Goal: Book appointment/travel/reservation

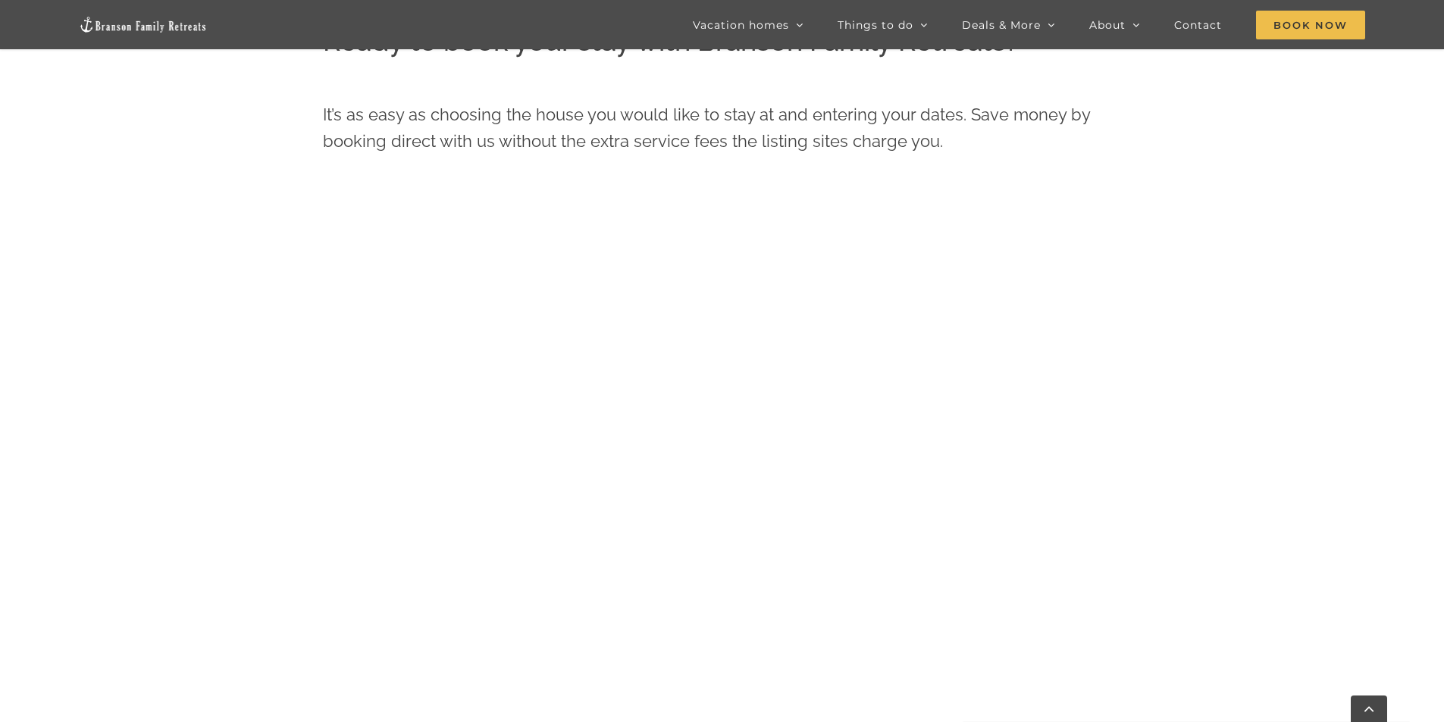
scroll to position [646, 0]
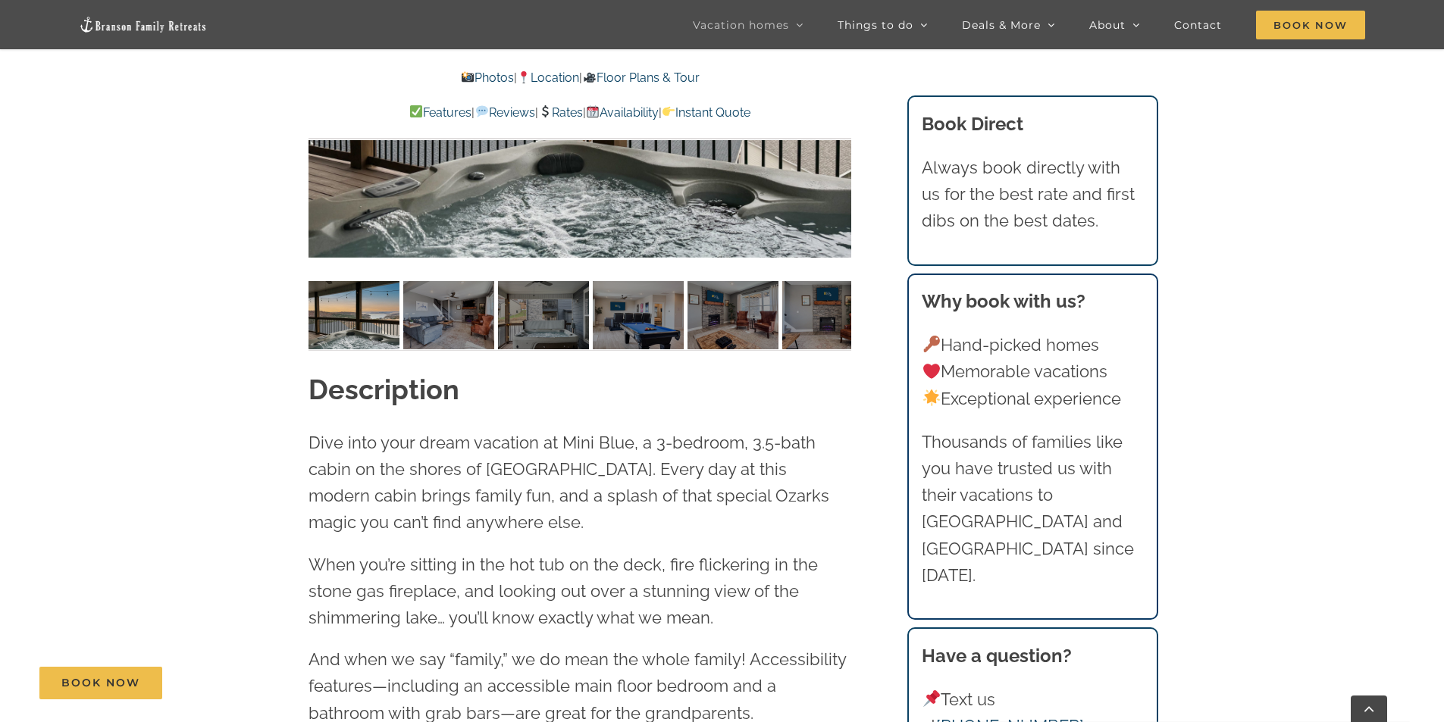
scroll to position [1288, 0]
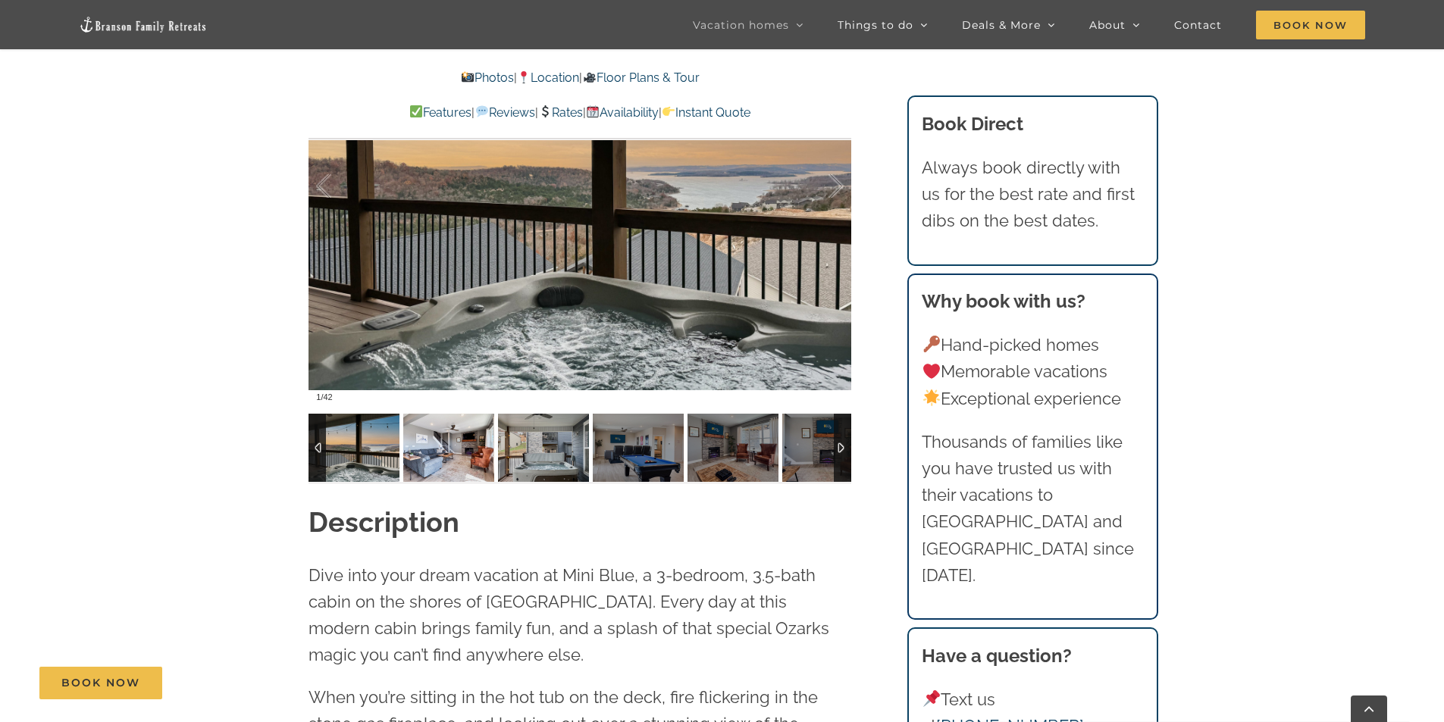
click at [483, 460] on img at bounding box center [448, 448] width 91 height 68
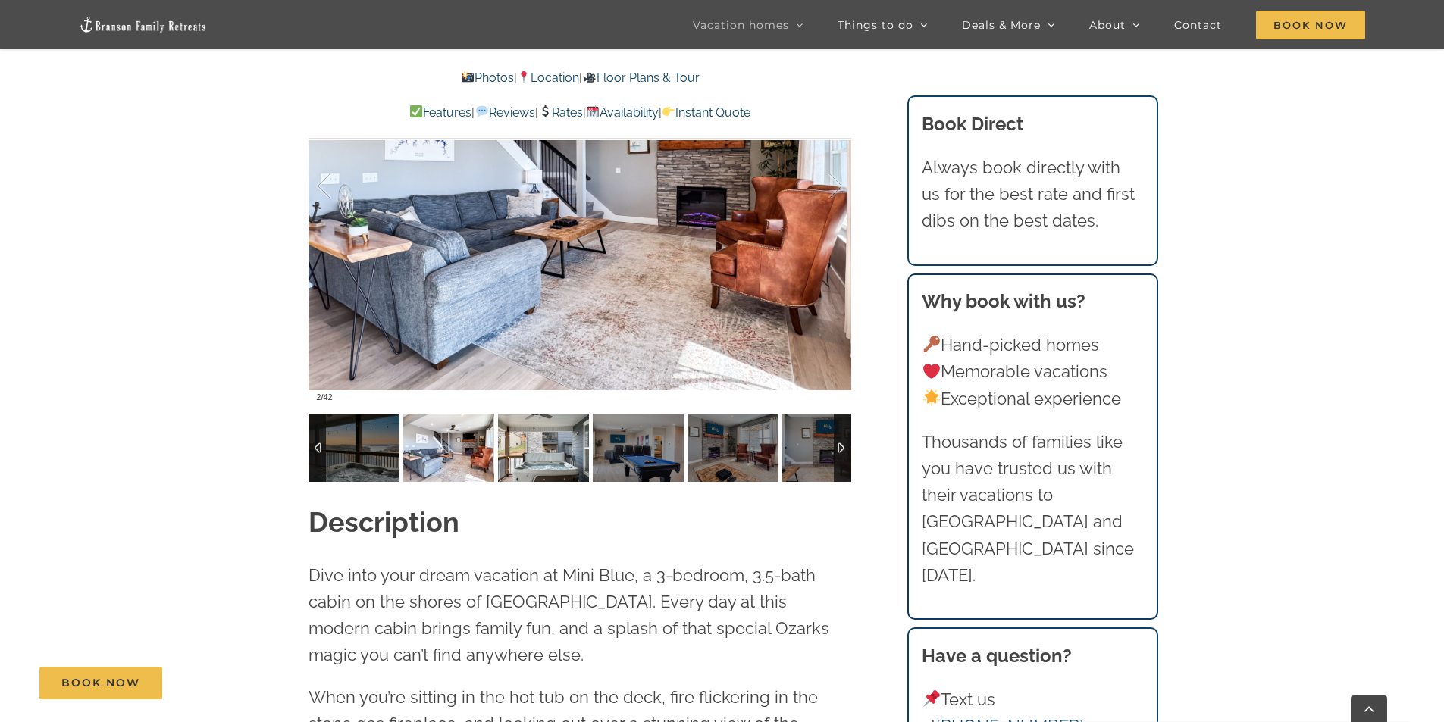
click at [529, 454] on img at bounding box center [543, 448] width 91 height 68
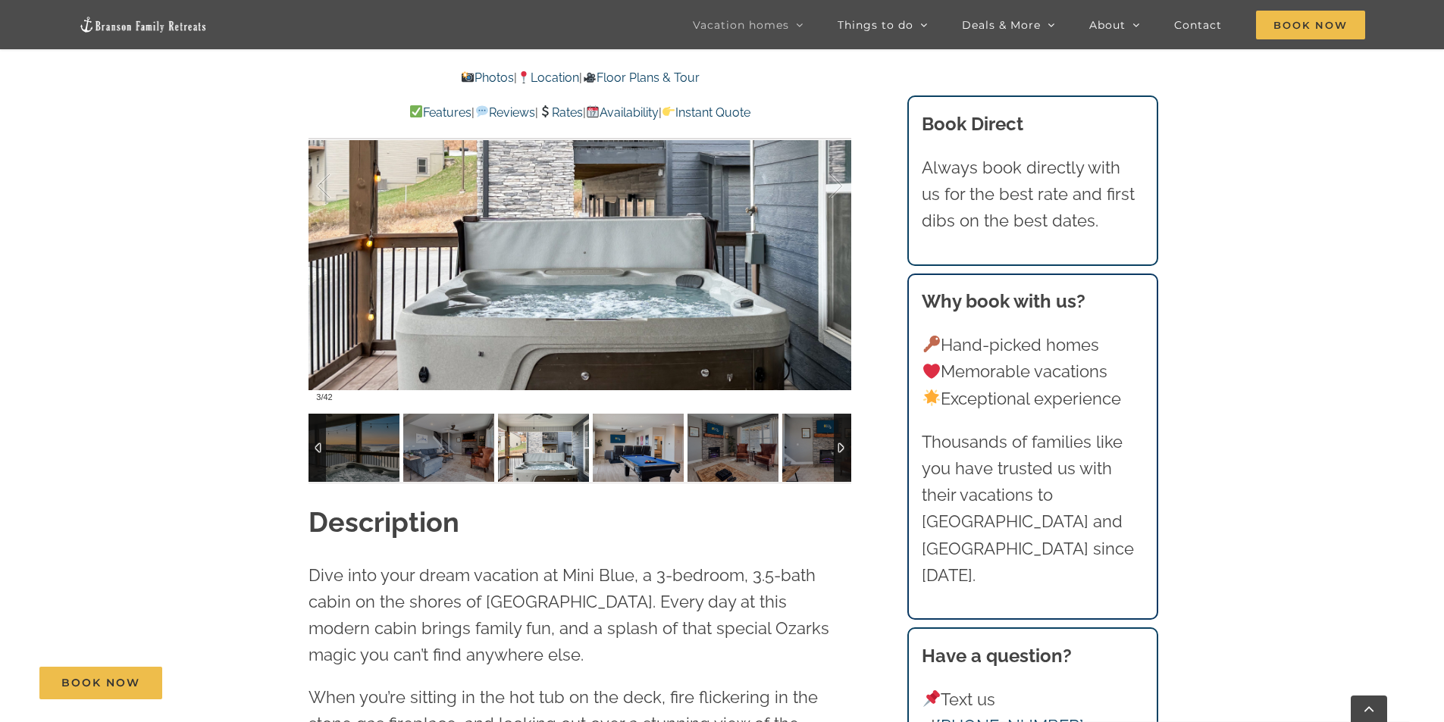
click at [594, 453] on img at bounding box center [638, 448] width 91 height 68
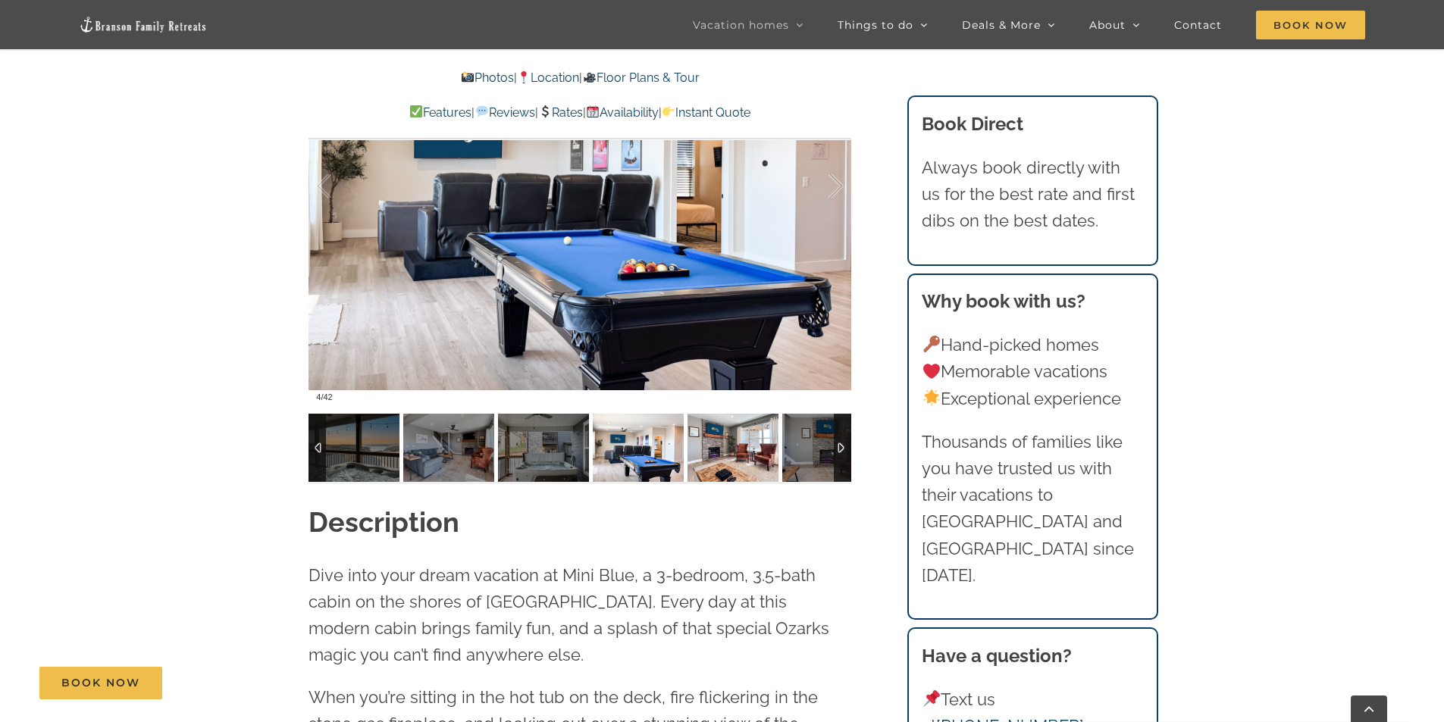
click at [741, 463] on img at bounding box center [732, 448] width 91 height 68
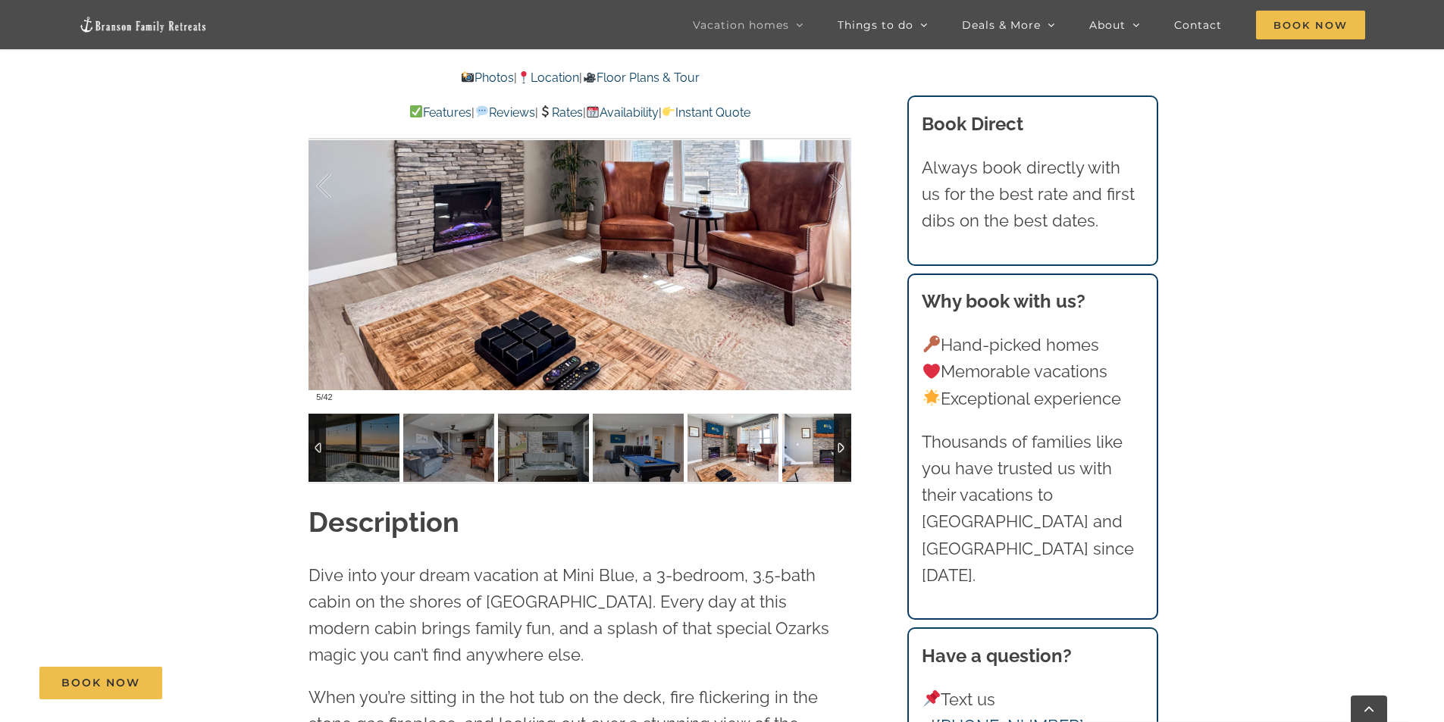
click at [805, 457] on img at bounding box center [827, 448] width 91 height 68
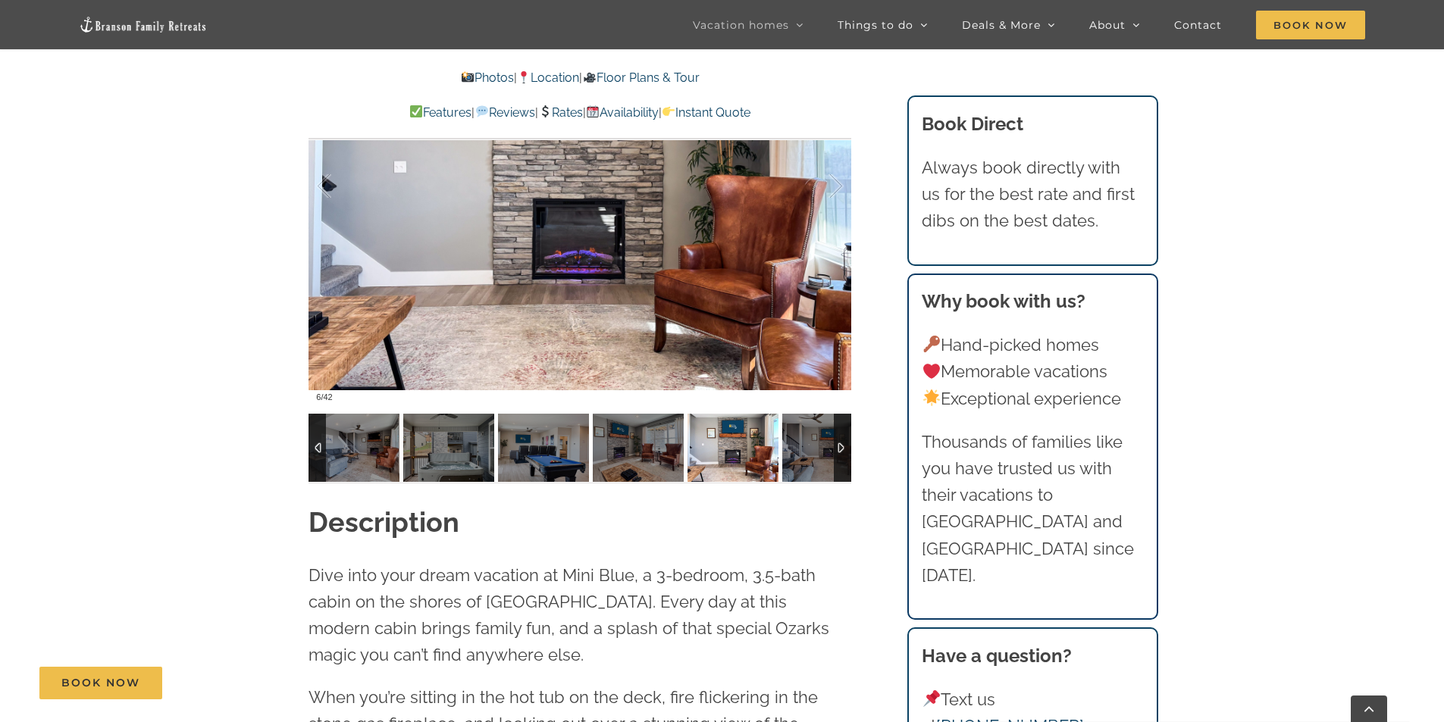
click at [845, 454] on div at bounding box center [842, 448] width 17 height 68
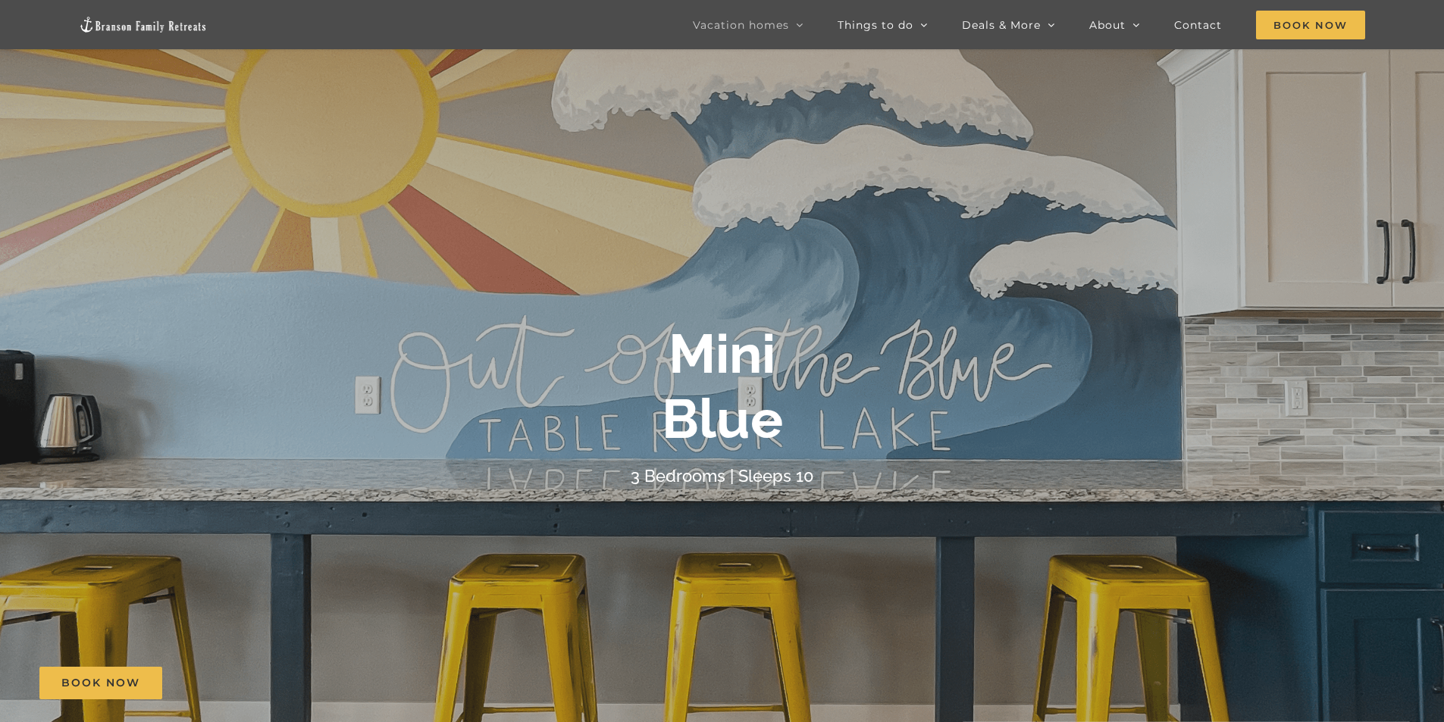
scroll to position [0, 0]
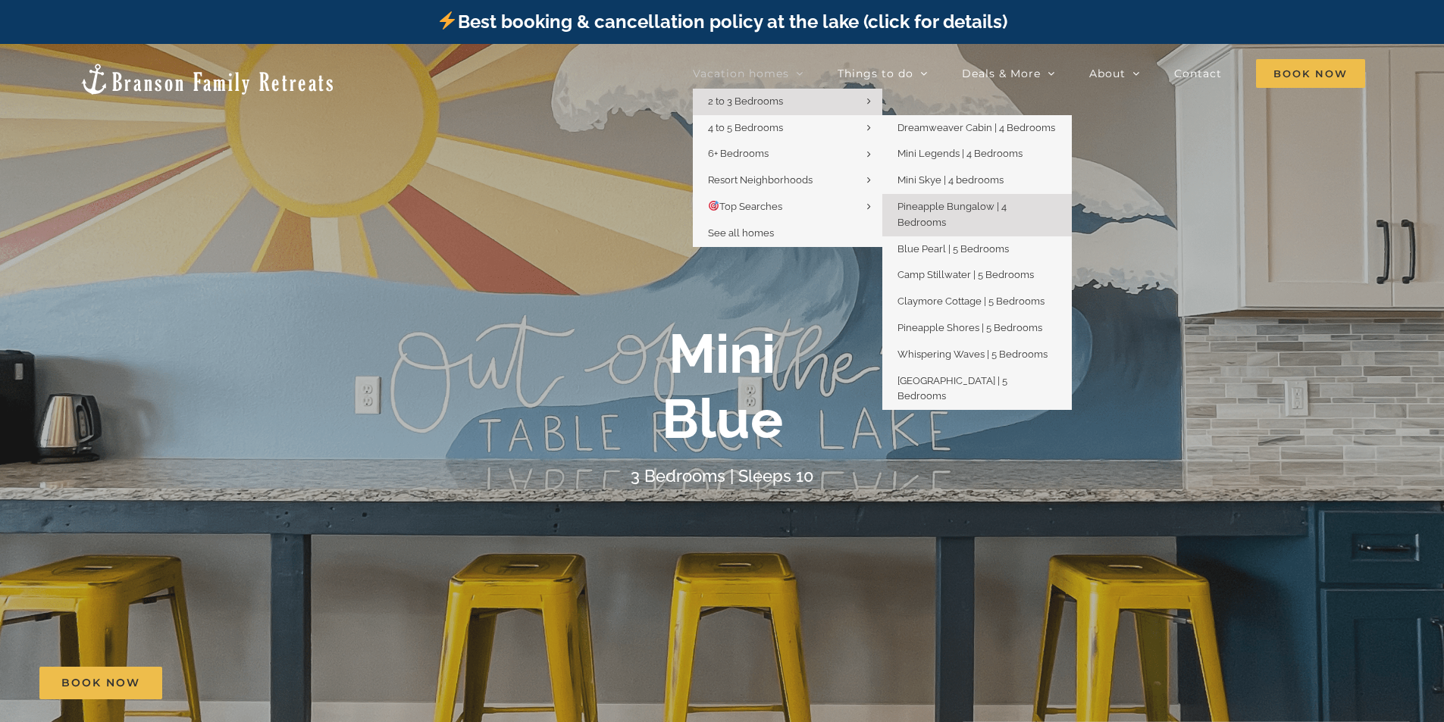
click at [935, 208] on span "Pineapple Bungalow | 4 Bedrooms" at bounding box center [951, 214] width 109 height 27
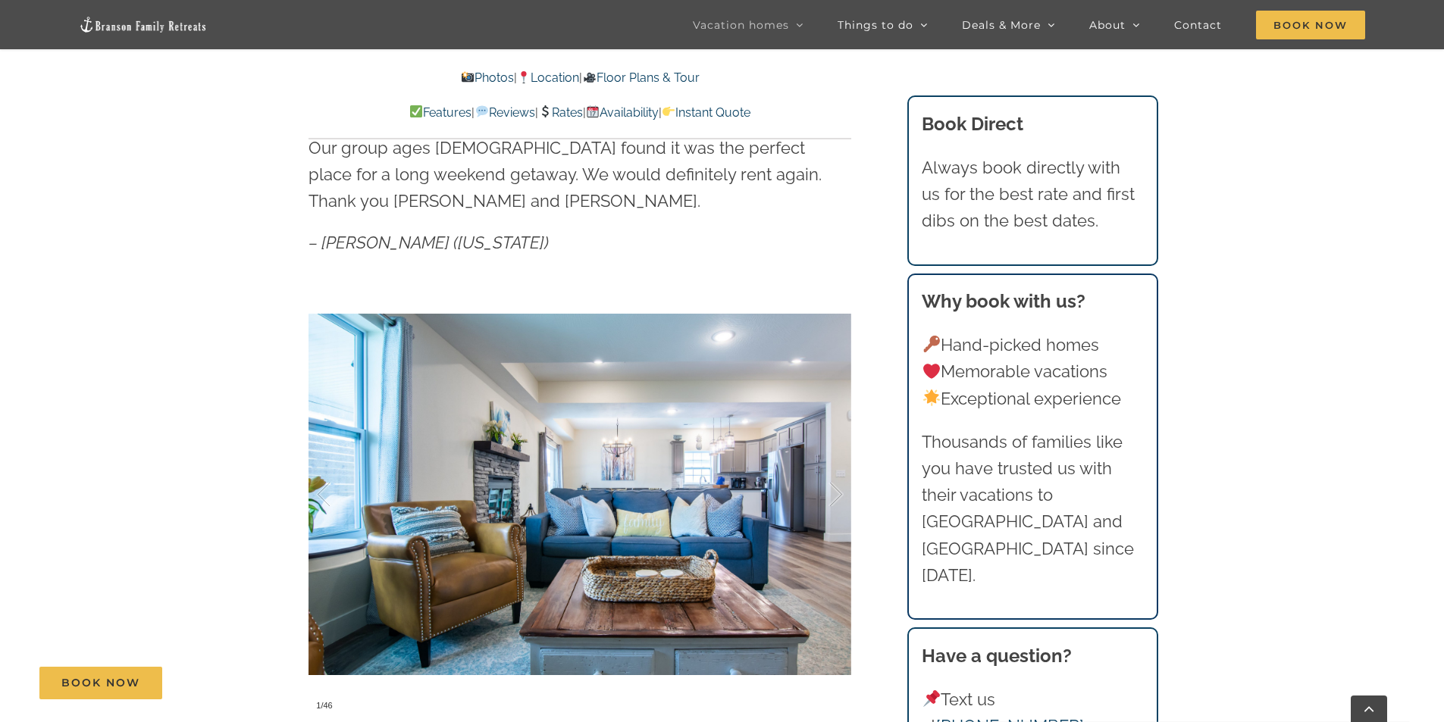
scroll to position [1440, 0]
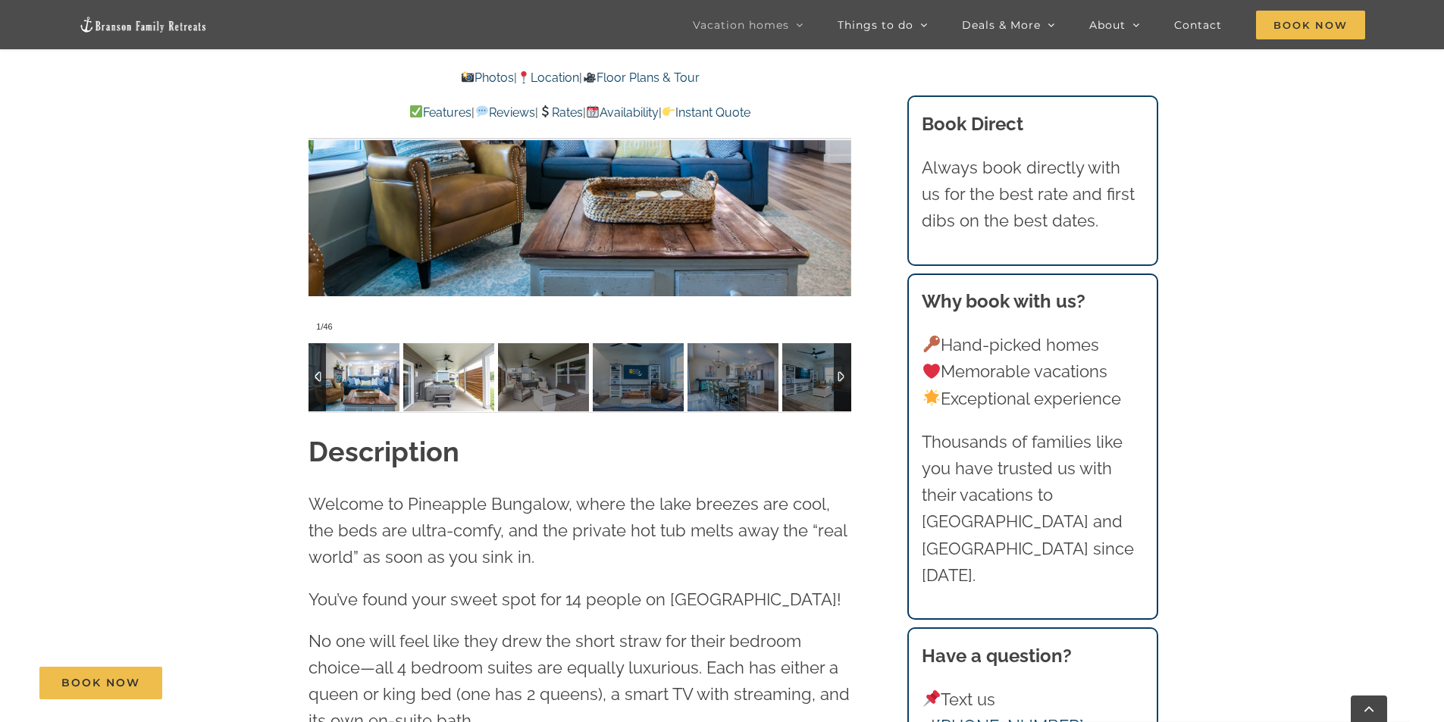
click at [445, 354] on img at bounding box center [448, 377] width 91 height 68
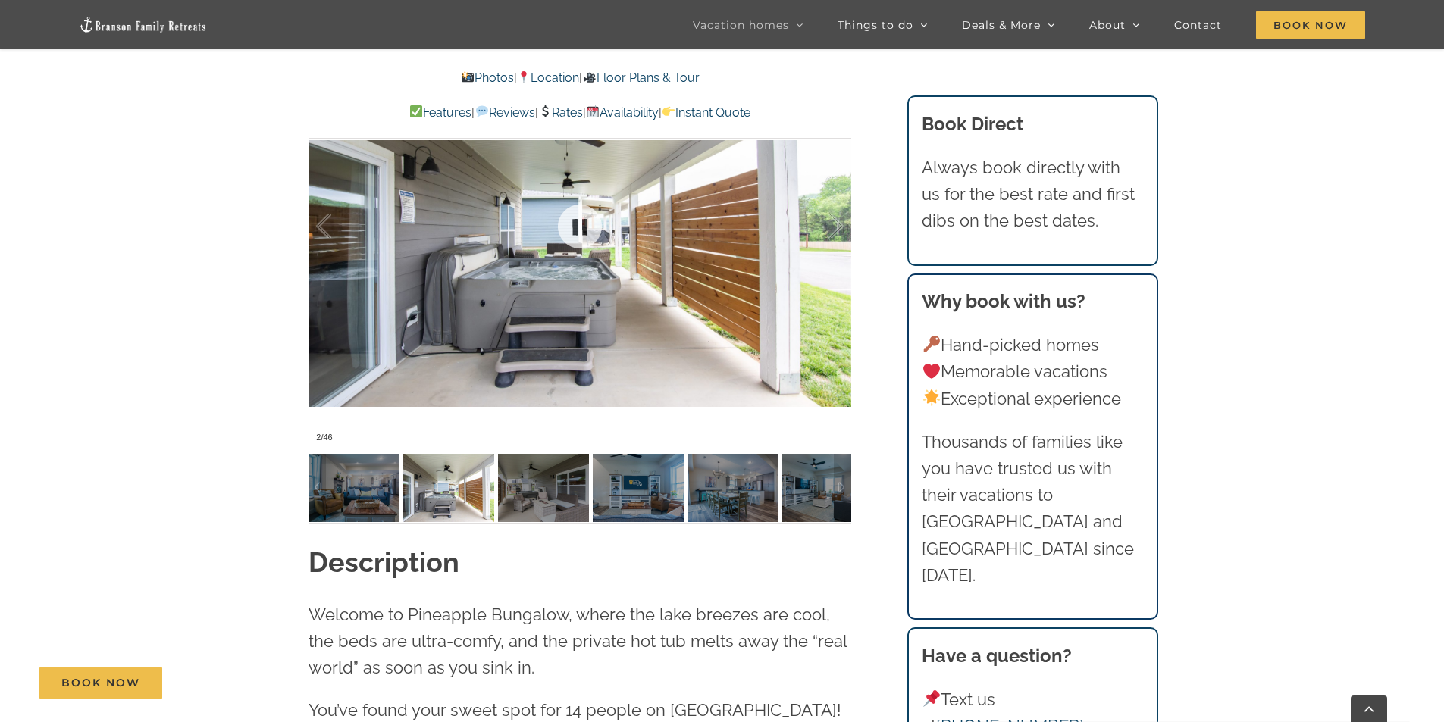
scroll to position [1288, 0]
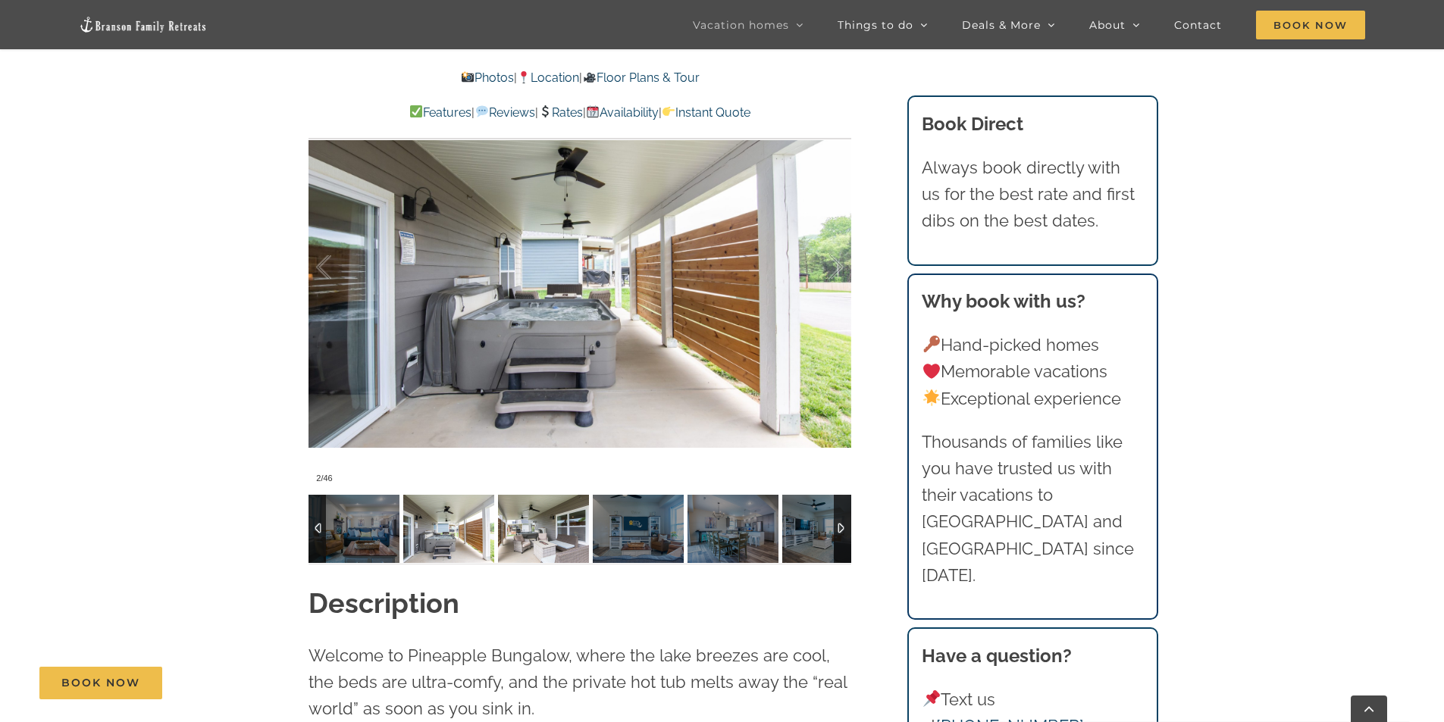
click at [549, 498] on img at bounding box center [543, 529] width 91 height 68
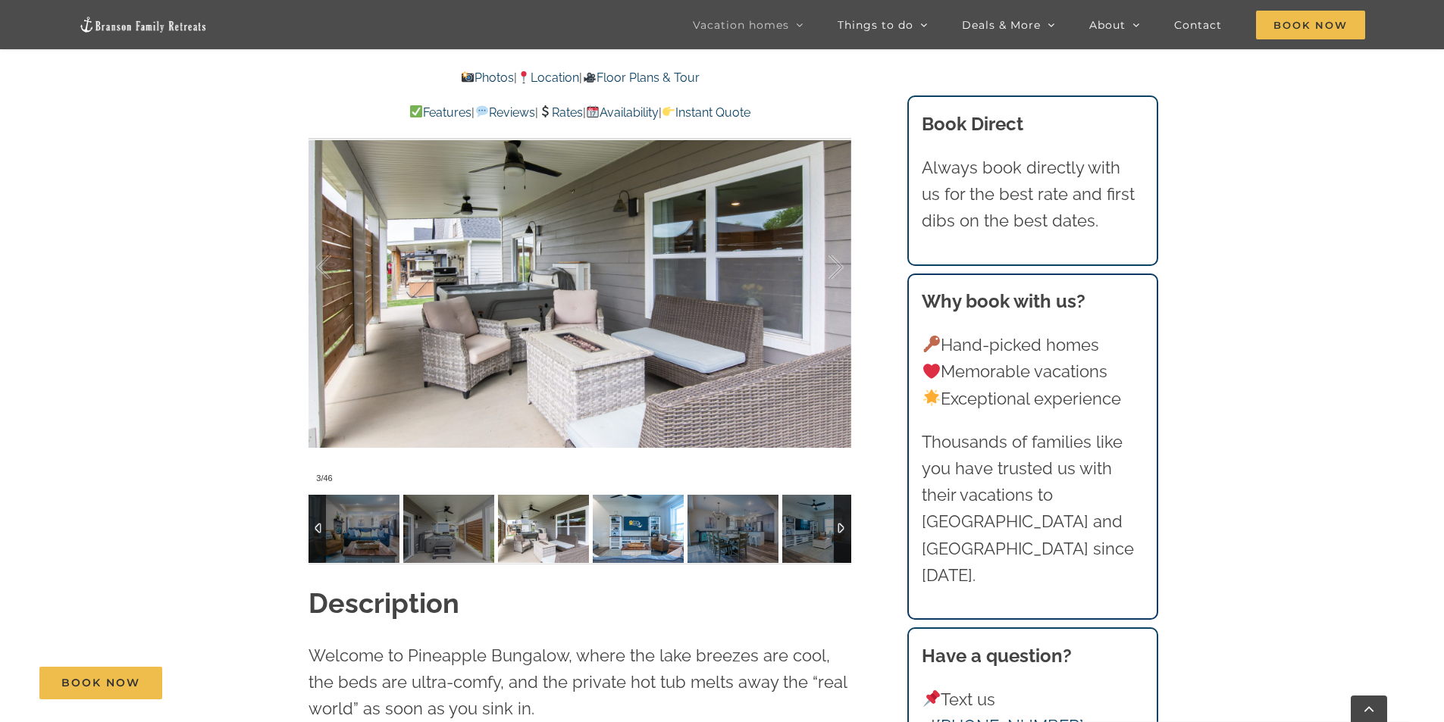
click at [621, 507] on img at bounding box center [638, 529] width 91 height 68
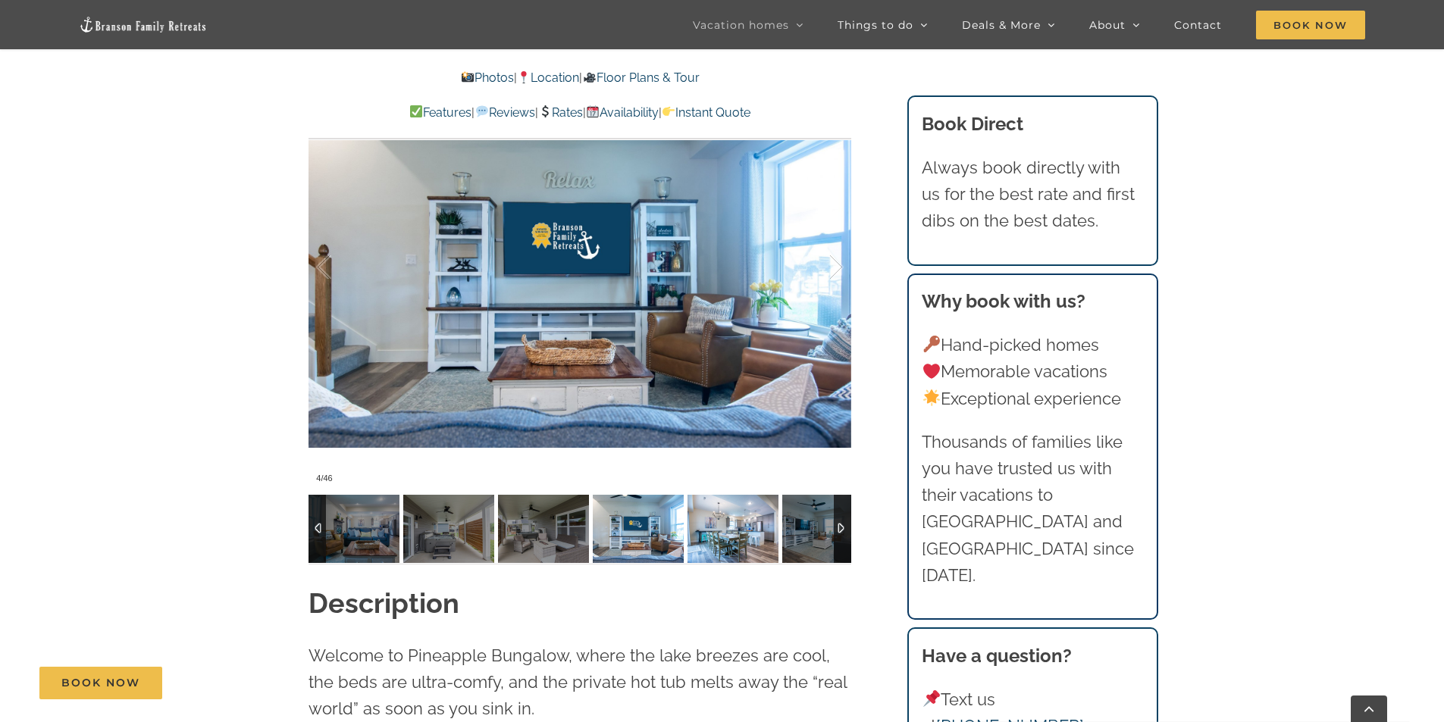
click at [711, 506] on img at bounding box center [732, 529] width 91 height 68
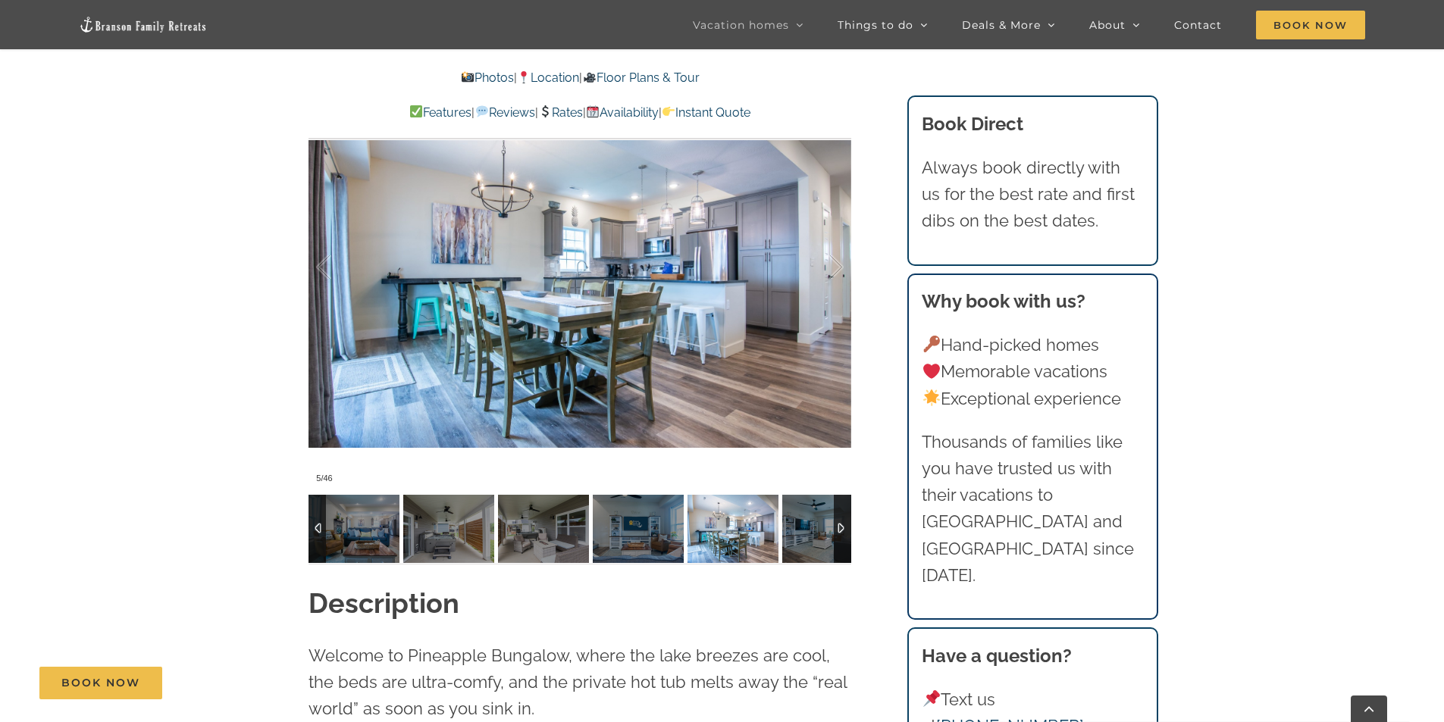
click at [776, 508] on img at bounding box center [732, 529] width 91 height 68
click at [822, 506] on img at bounding box center [827, 529] width 91 height 68
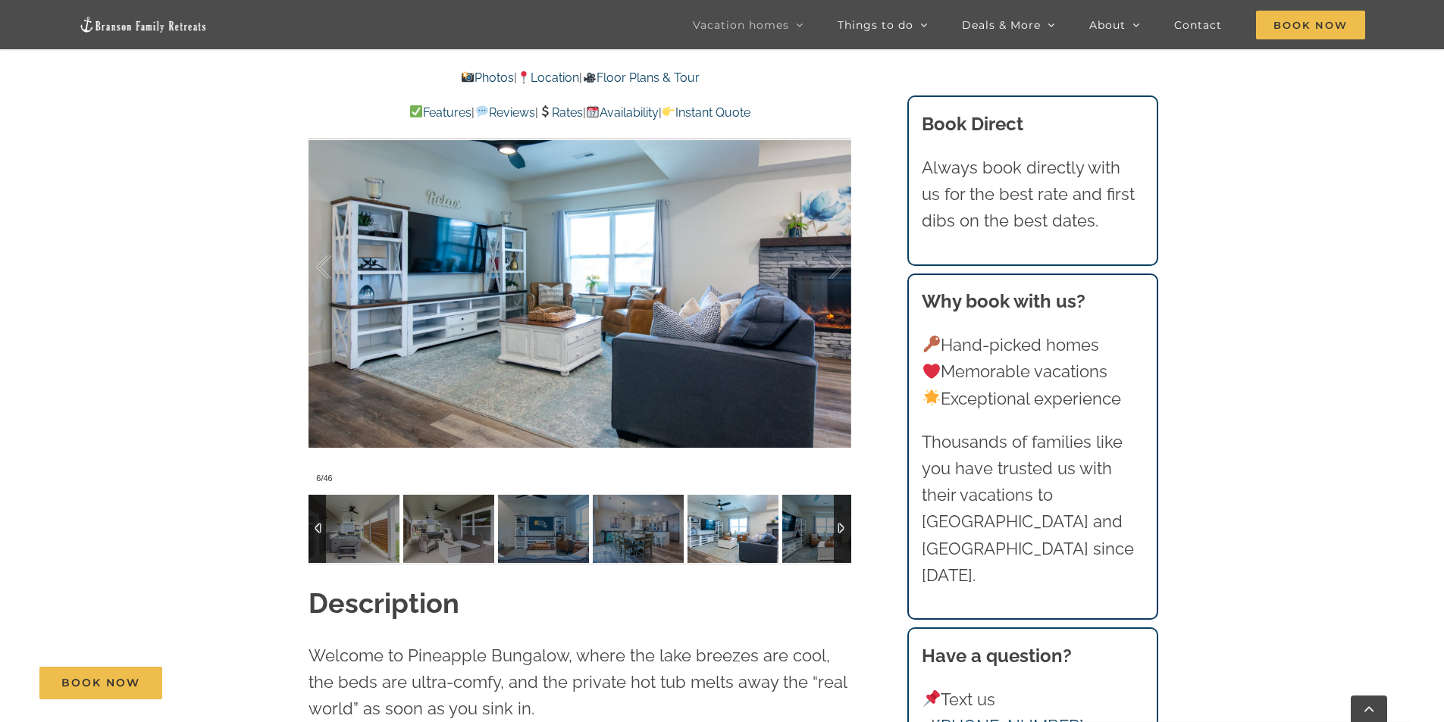
click at [837, 501] on div at bounding box center [842, 529] width 17 height 68
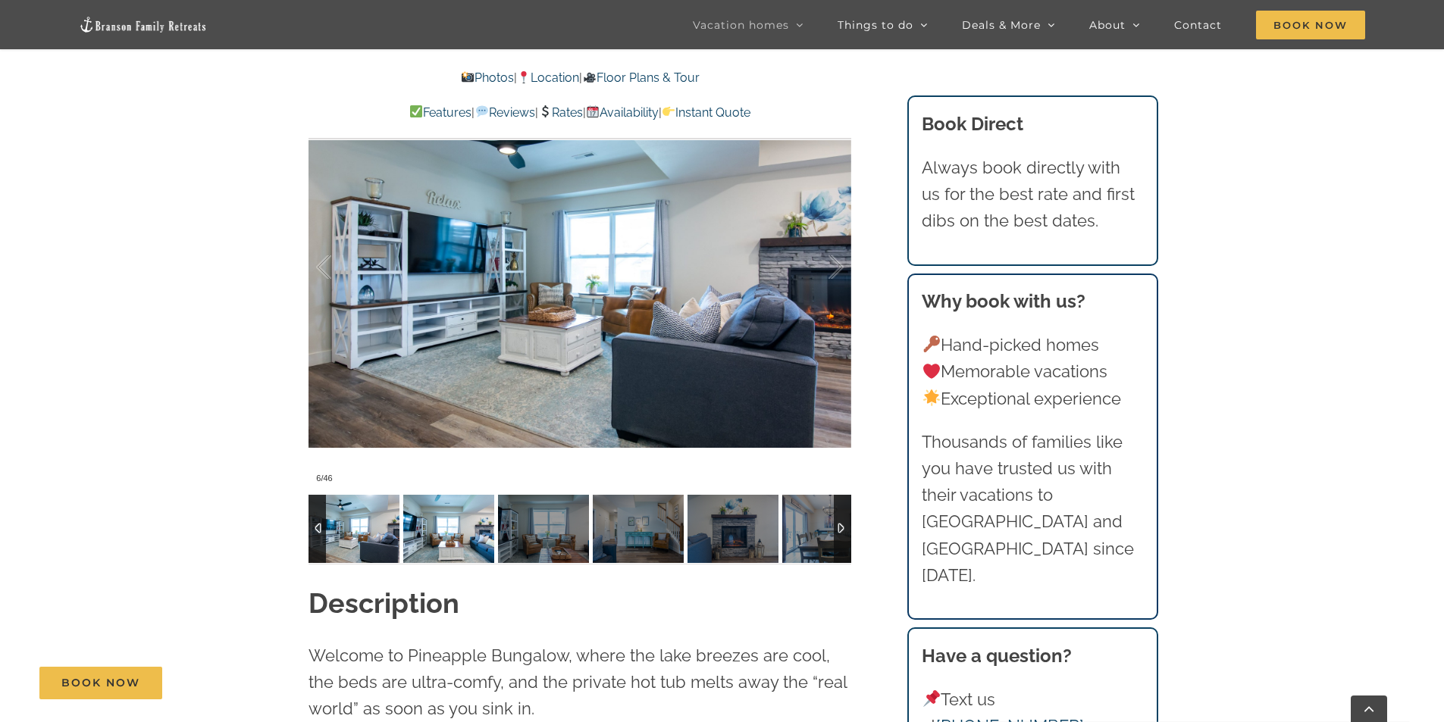
click at [452, 499] on img at bounding box center [448, 529] width 91 height 68
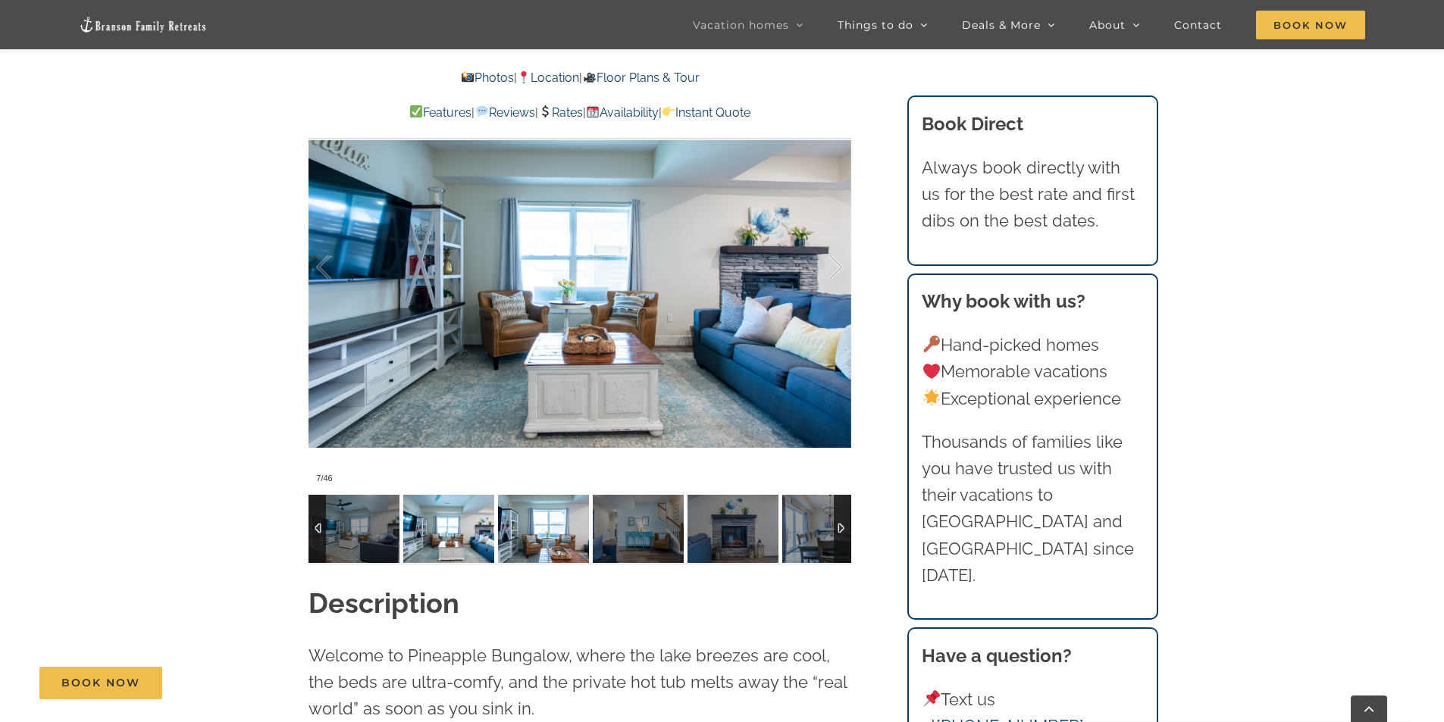
click at [543, 506] on img at bounding box center [543, 529] width 91 height 68
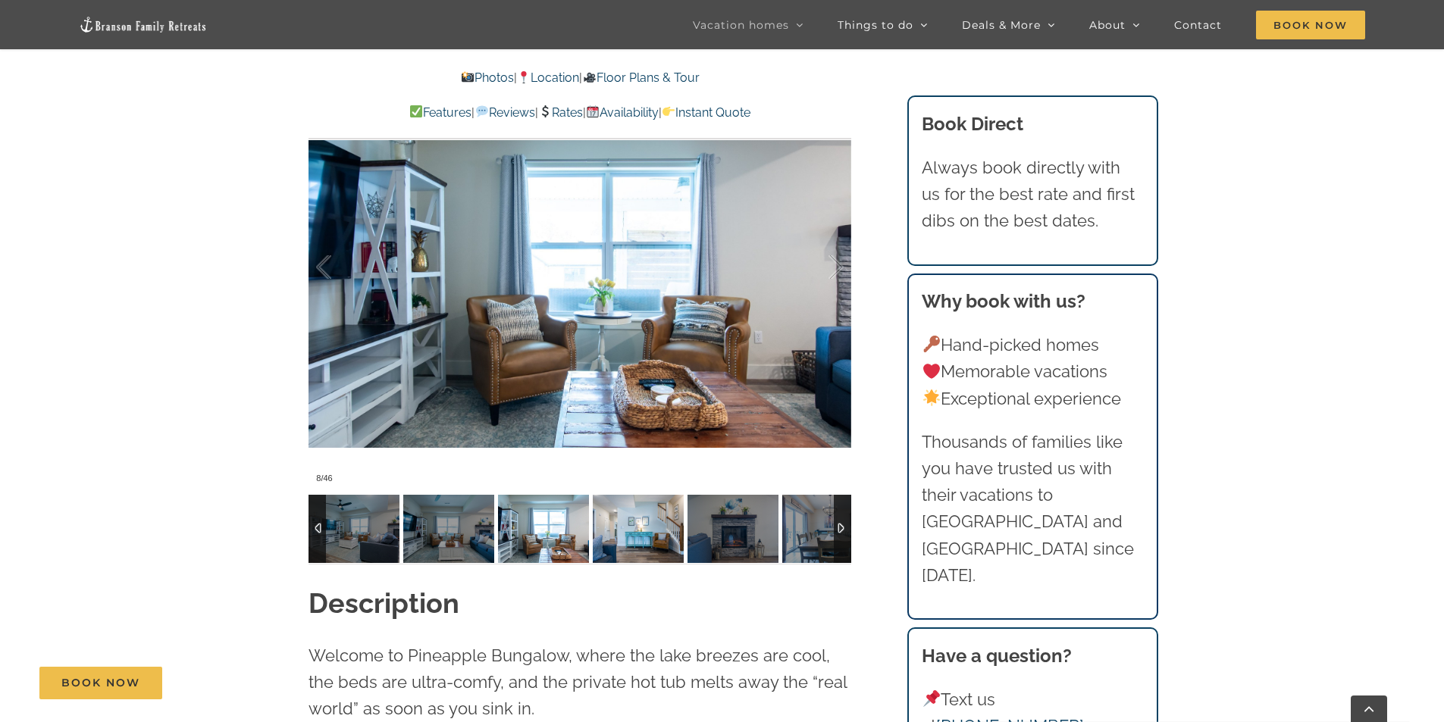
click at [609, 509] on img at bounding box center [638, 529] width 91 height 68
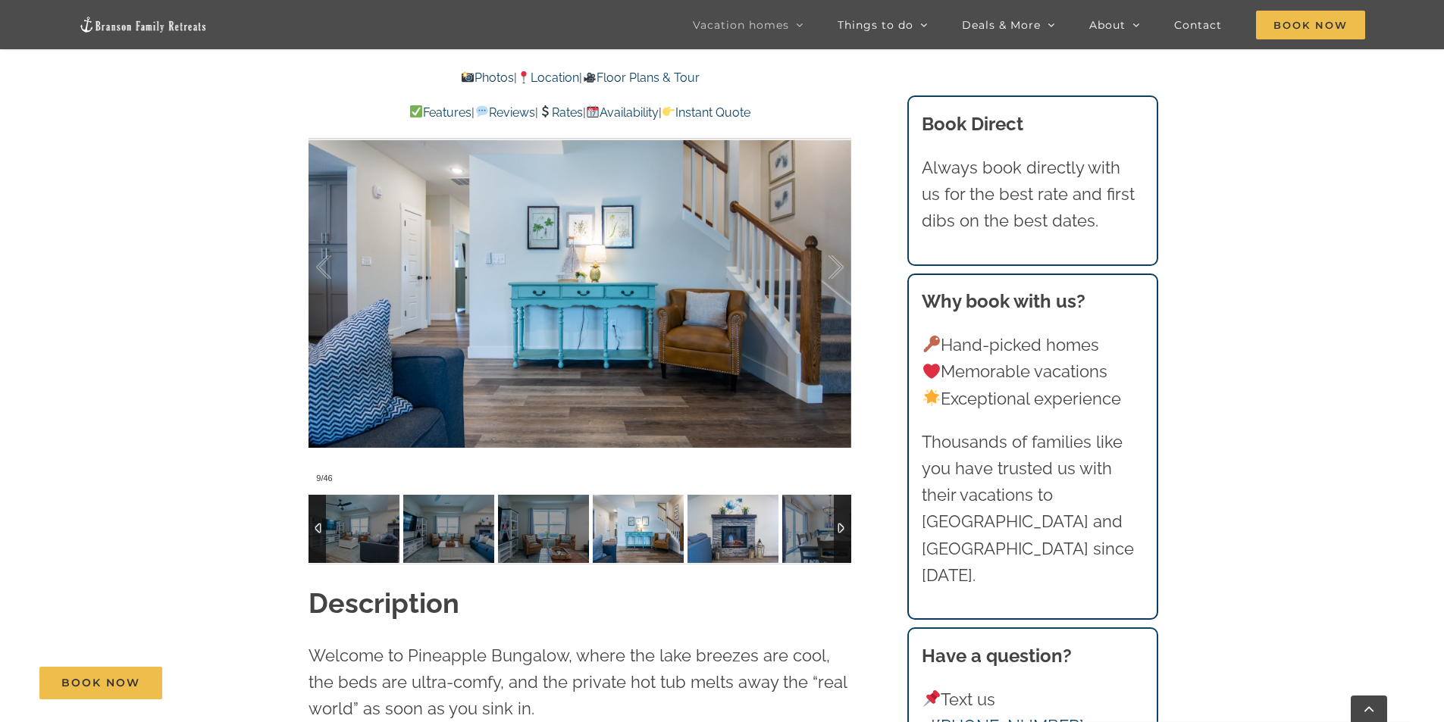
click at [725, 524] on img at bounding box center [732, 529] width 91 height 68
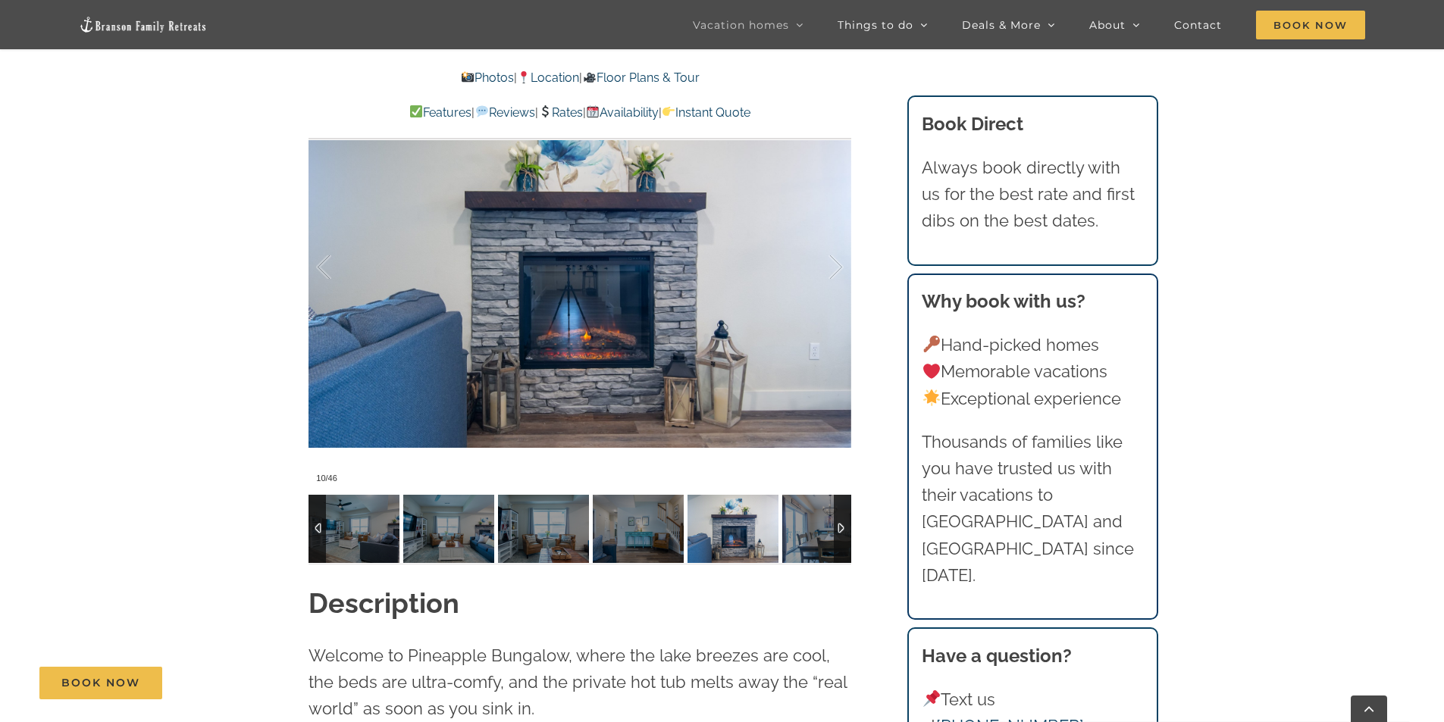
click at [769, 524] on img at bounding box center [732, 529] width 91 height 68
click at [782, 522] on img at bounding box center [827, 529] width 91 height 68
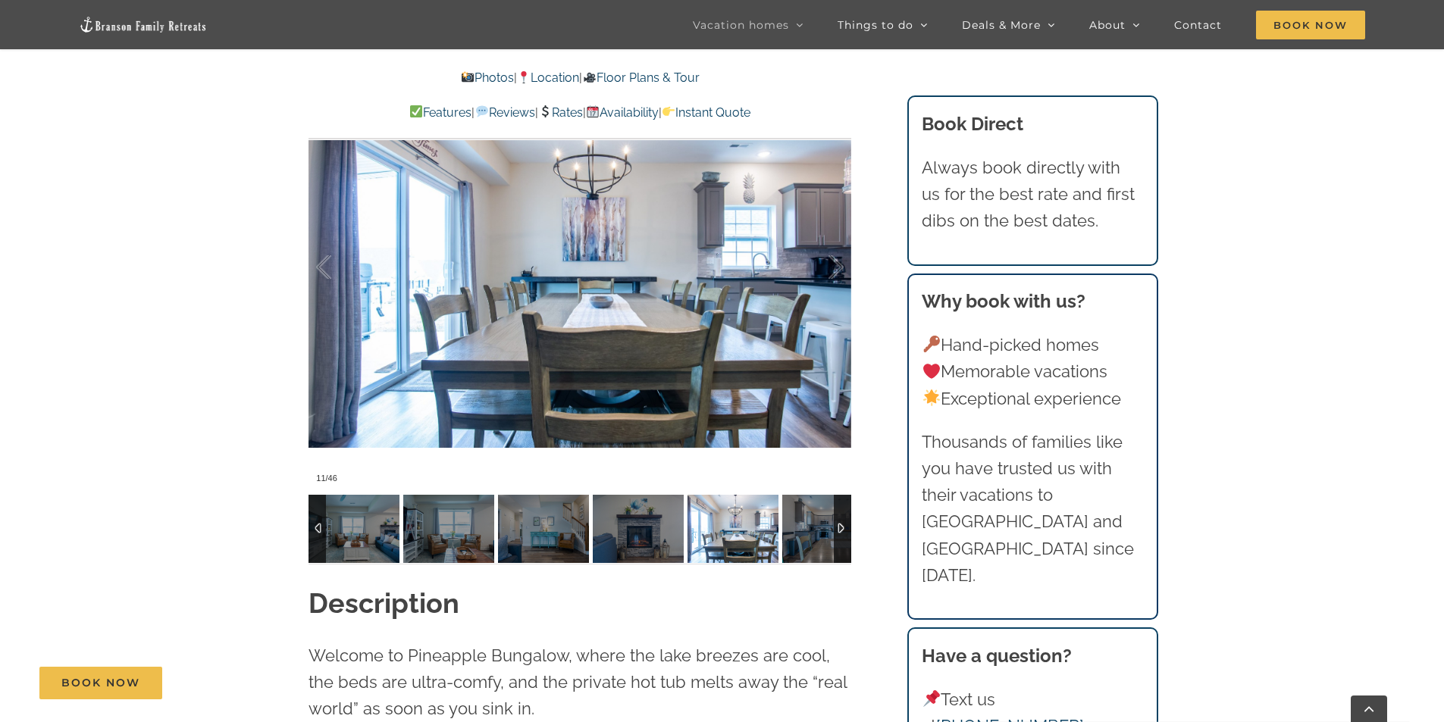
click at [847, 502] on div at bounding box center [842, 529] width 17 height 68
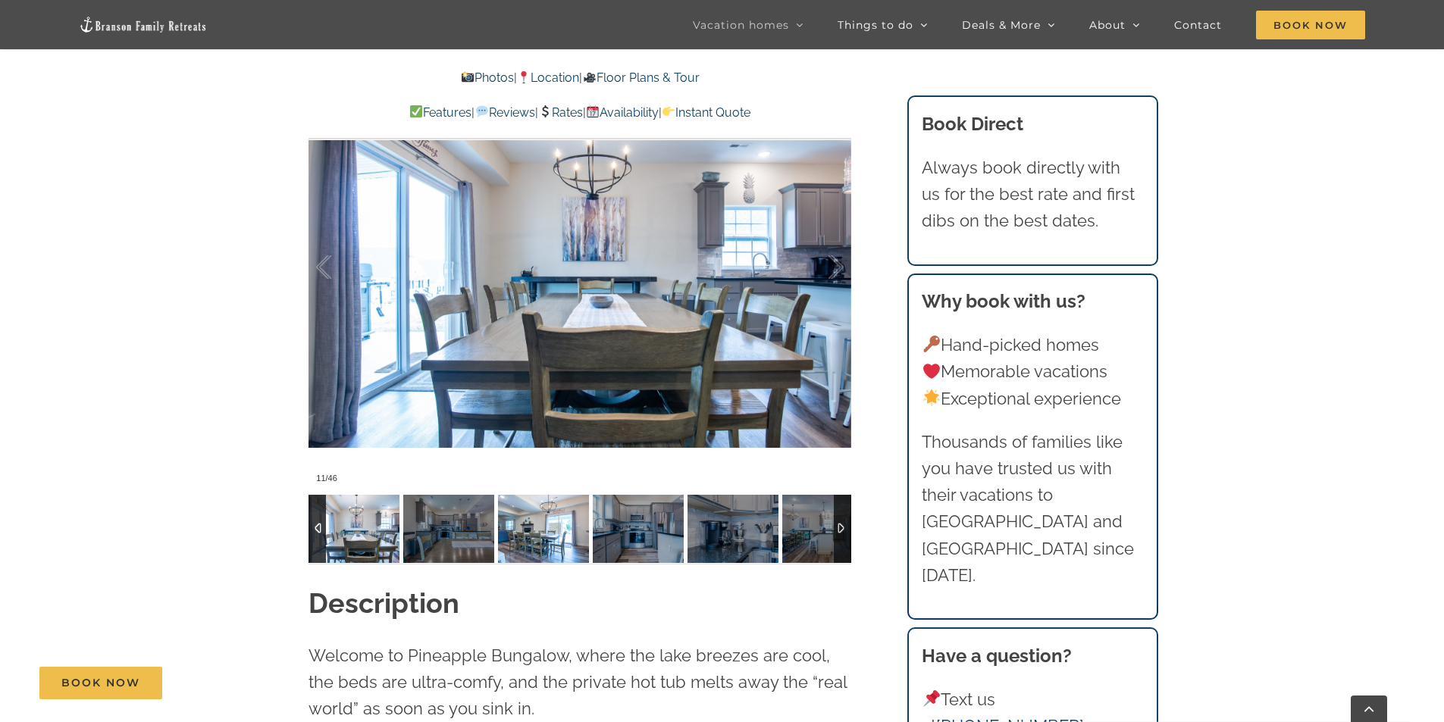
click at [560, 501] on img at bounding box center [543, 529] width 91 height 68
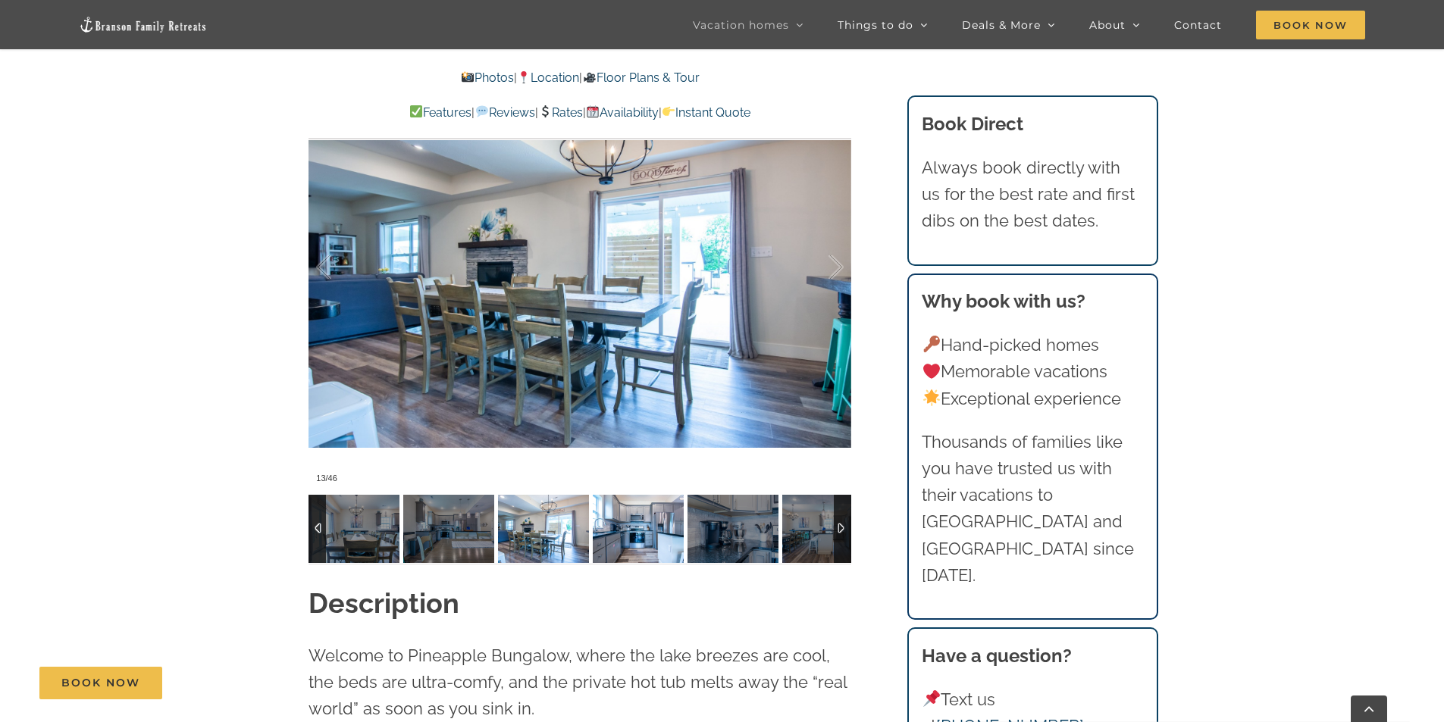
click at [611, 508] on img at bounding box center [638, 529] width 91 height 68
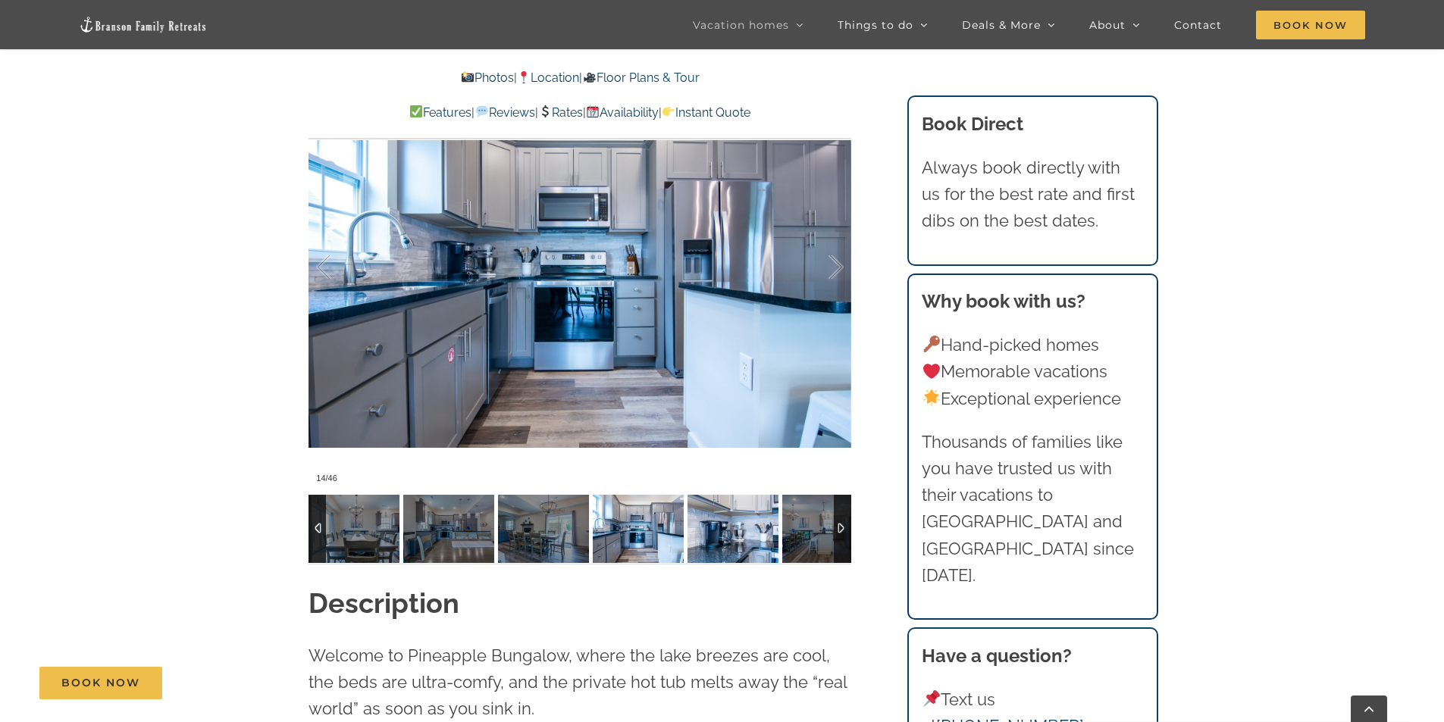
click at [725, 510] on img at bounding box center [732, 529] width 91 height 68
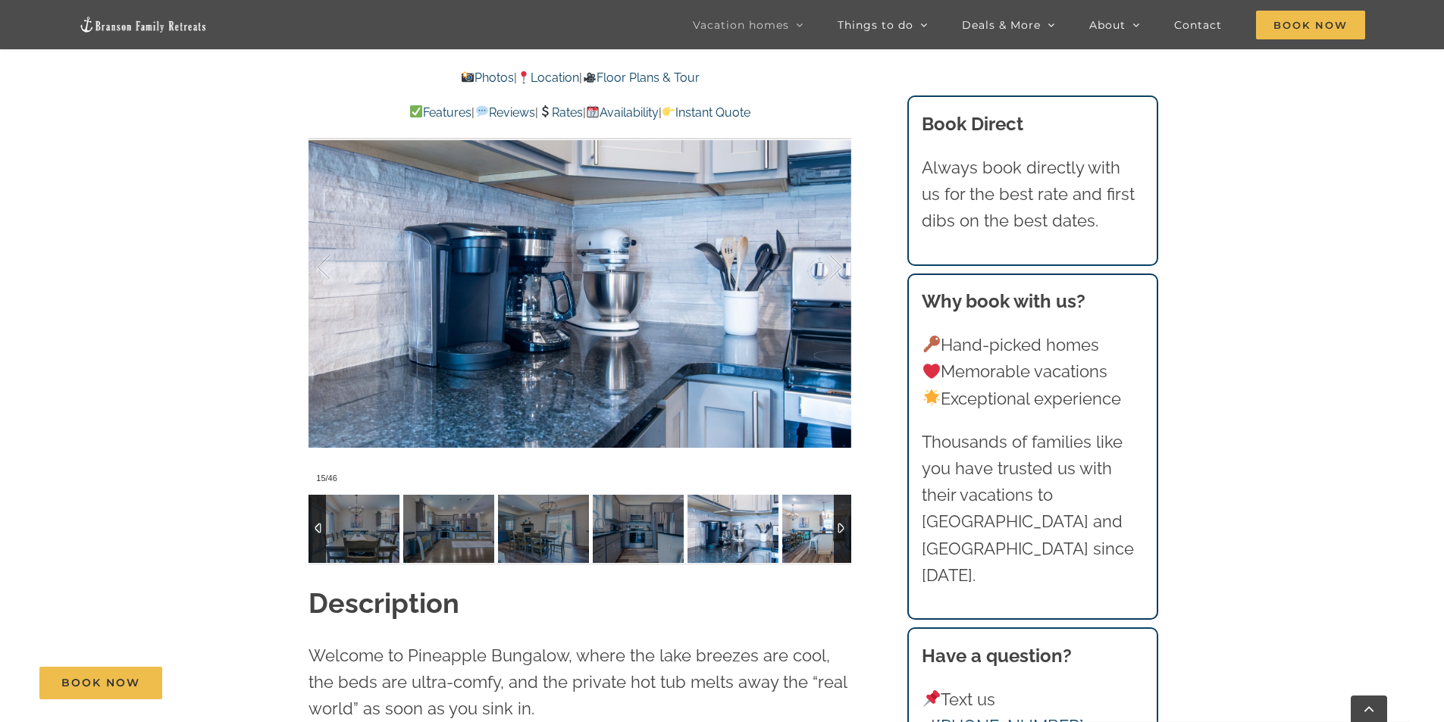
click at [806, 513] on img at bounding box center [827, 529] width 91 height 68
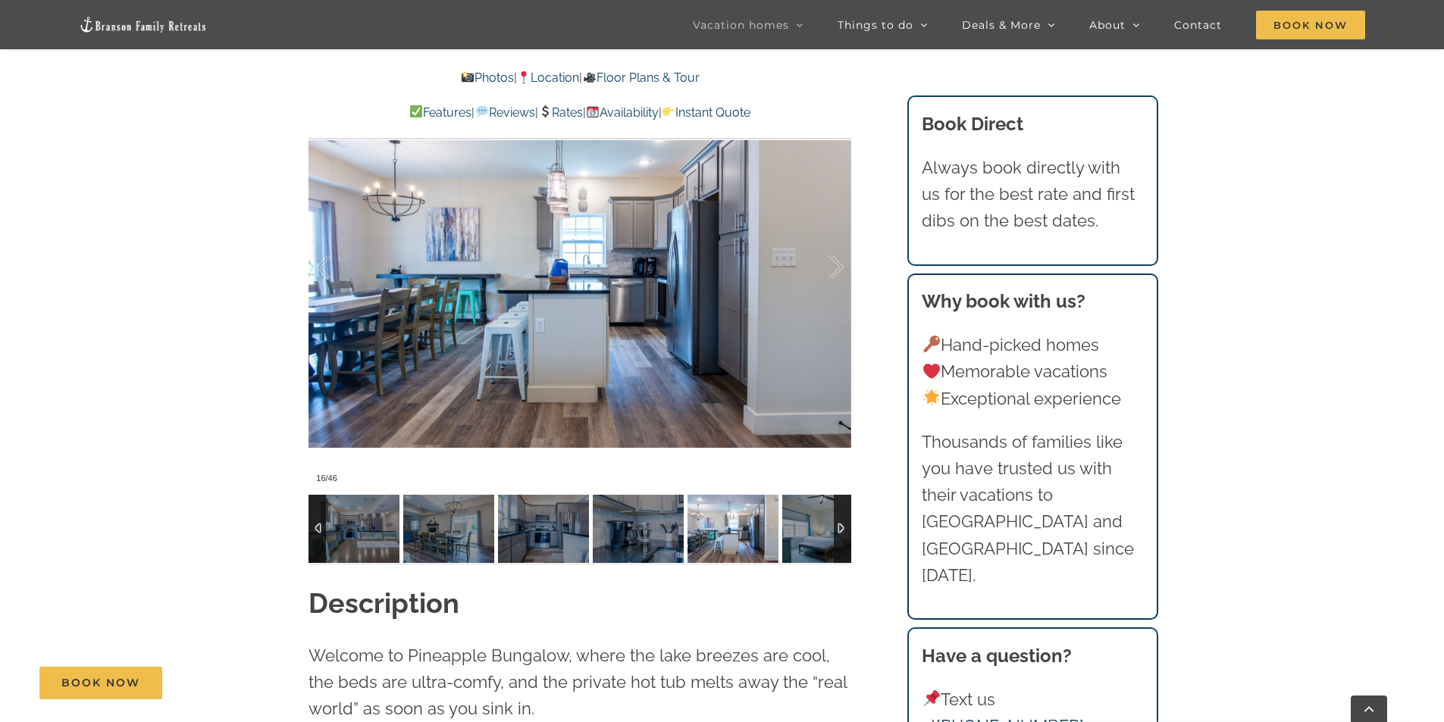
click at [842, 499] on div at bounding box center [842, 529] width 17 height 68
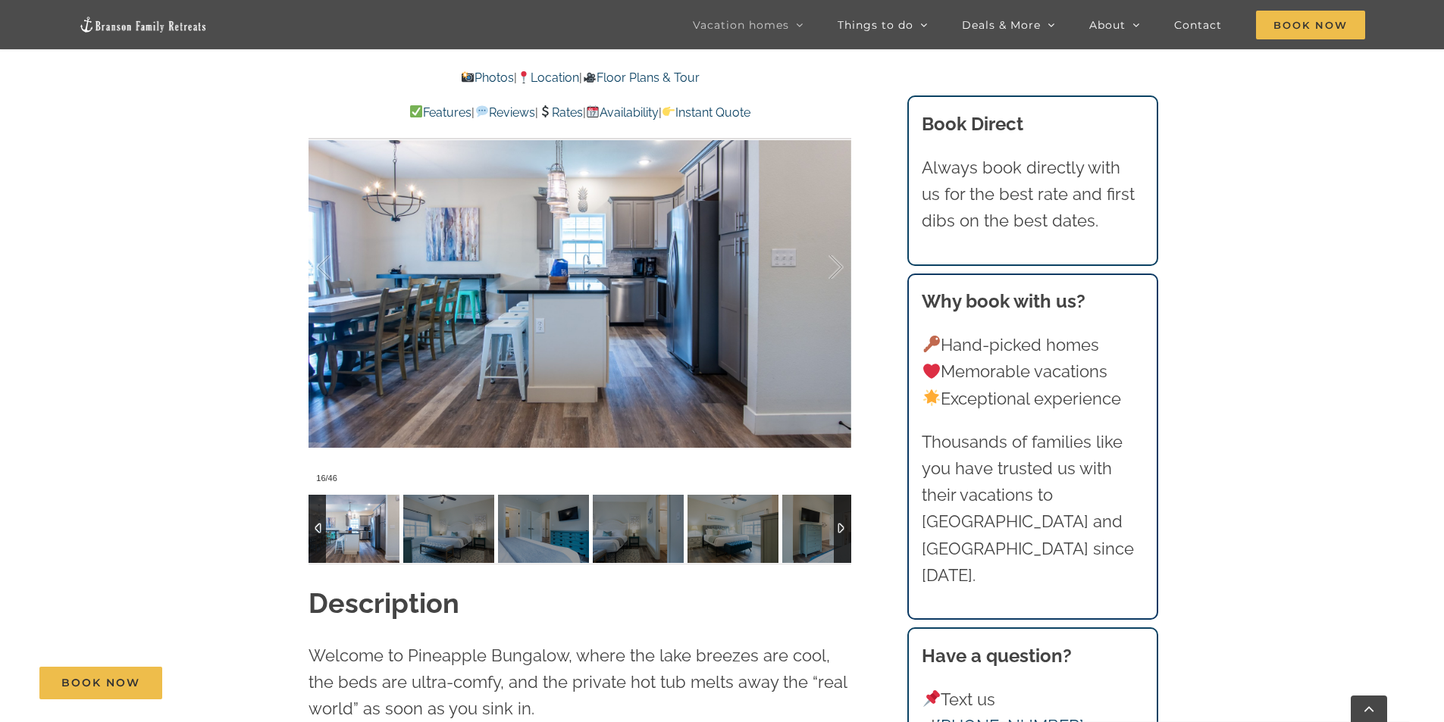
click at [842, 499] on div at bounding box center [842, 529] width 17 height 68
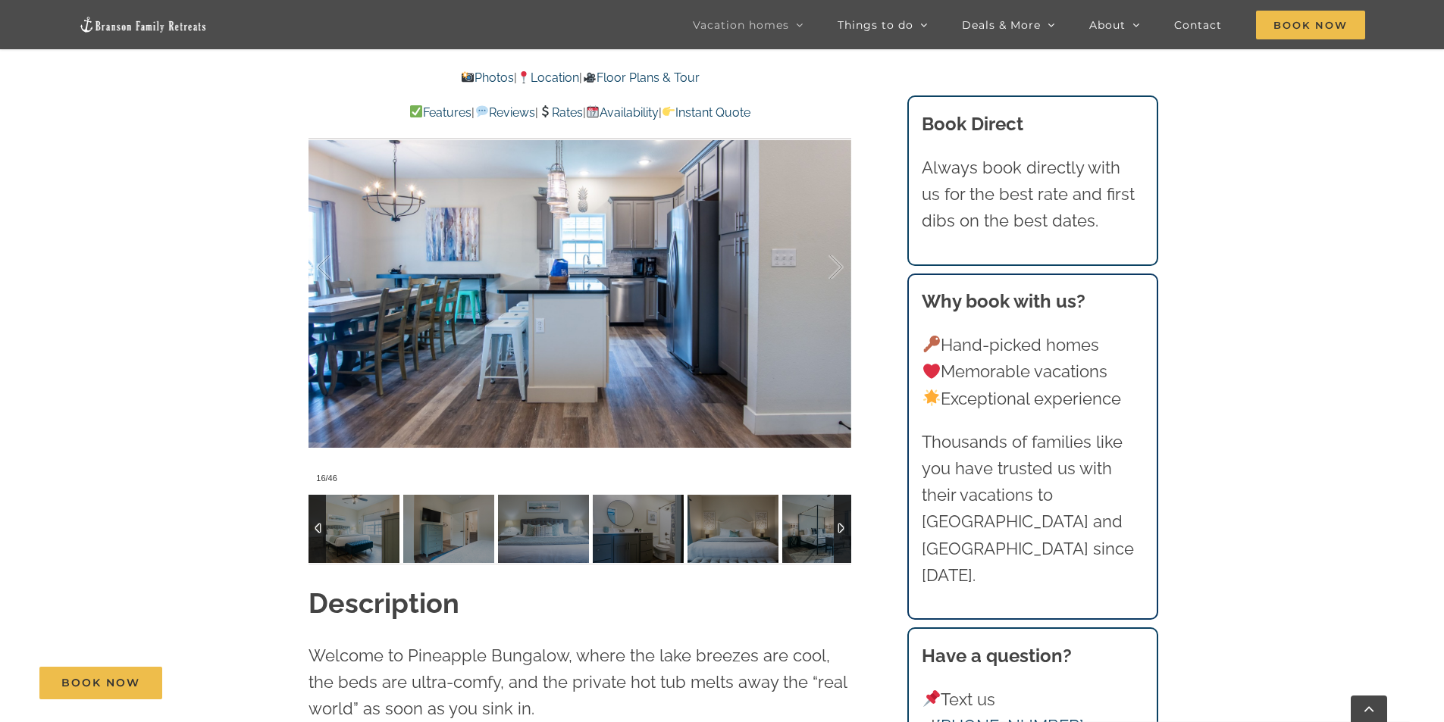
click at [842, 499] on div at bounding box center [842, 529] width 17 height 68
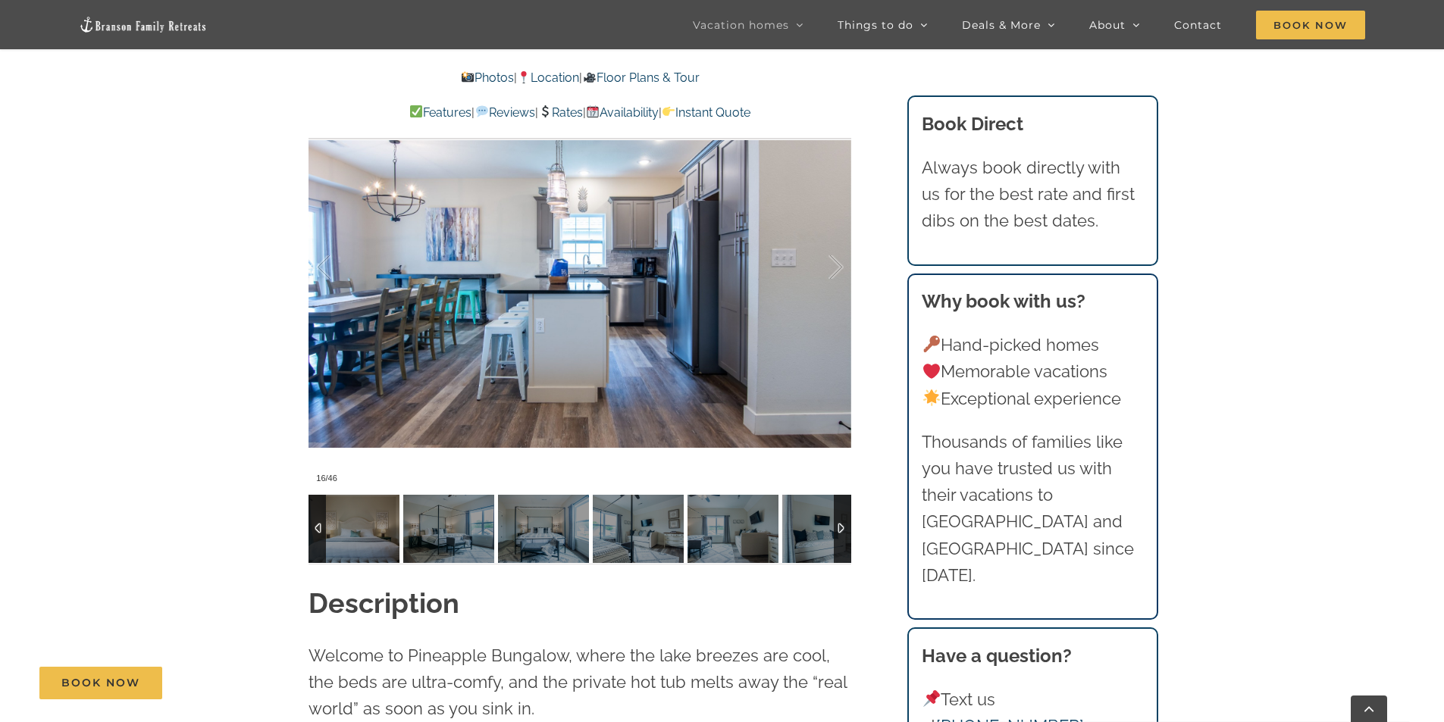
click at [842, 499] on div at bounding box center [842, 529] width 17 height 68
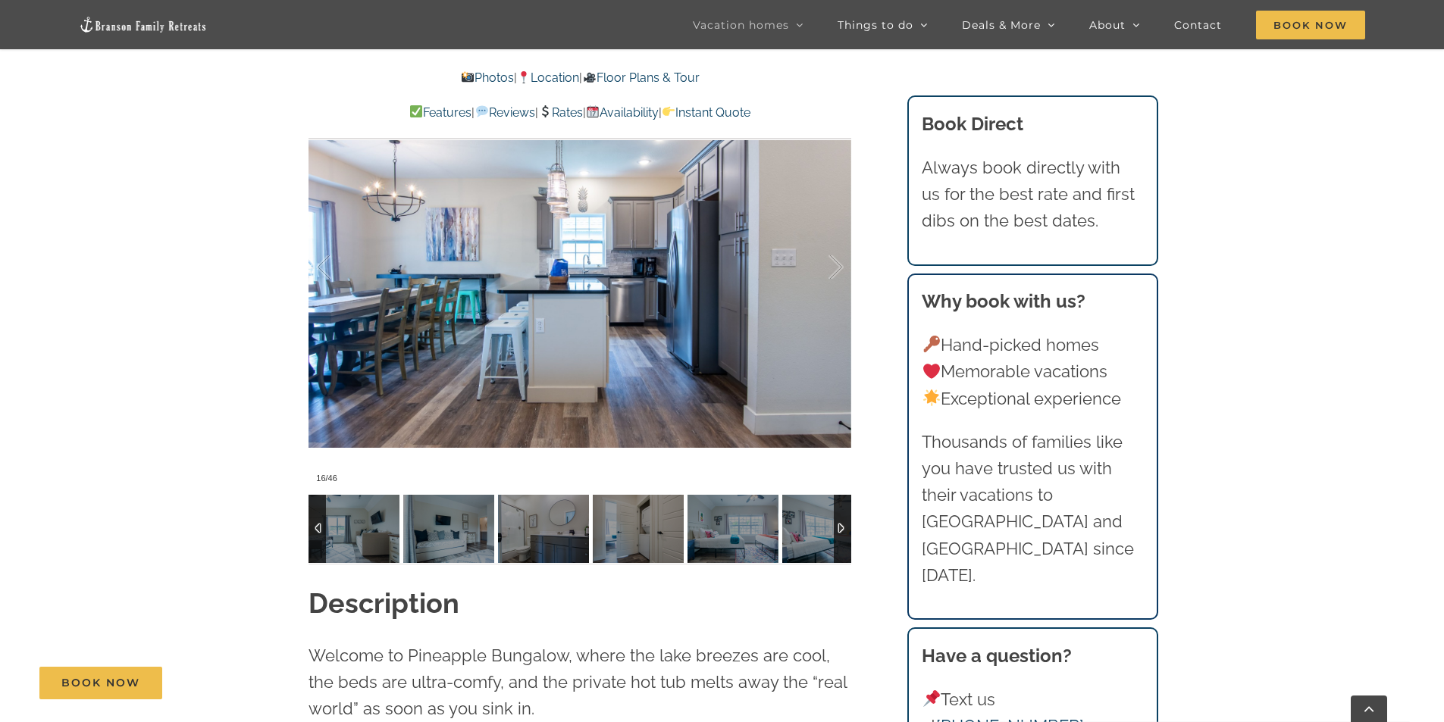
click at [842, 499] on div at bounding box center [842, 529] width 17 height 68
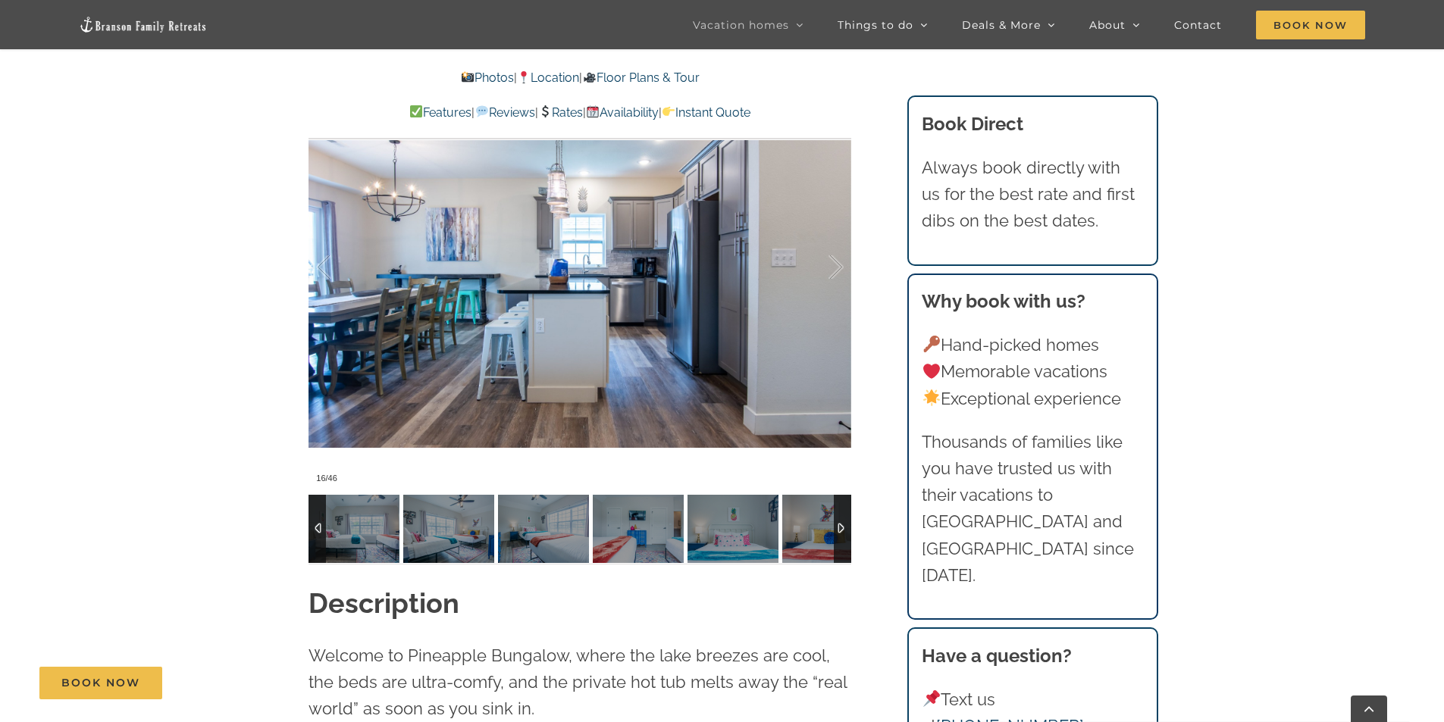
click at [842, 499] on div at bounding box center [842, 529] width 17 height 68
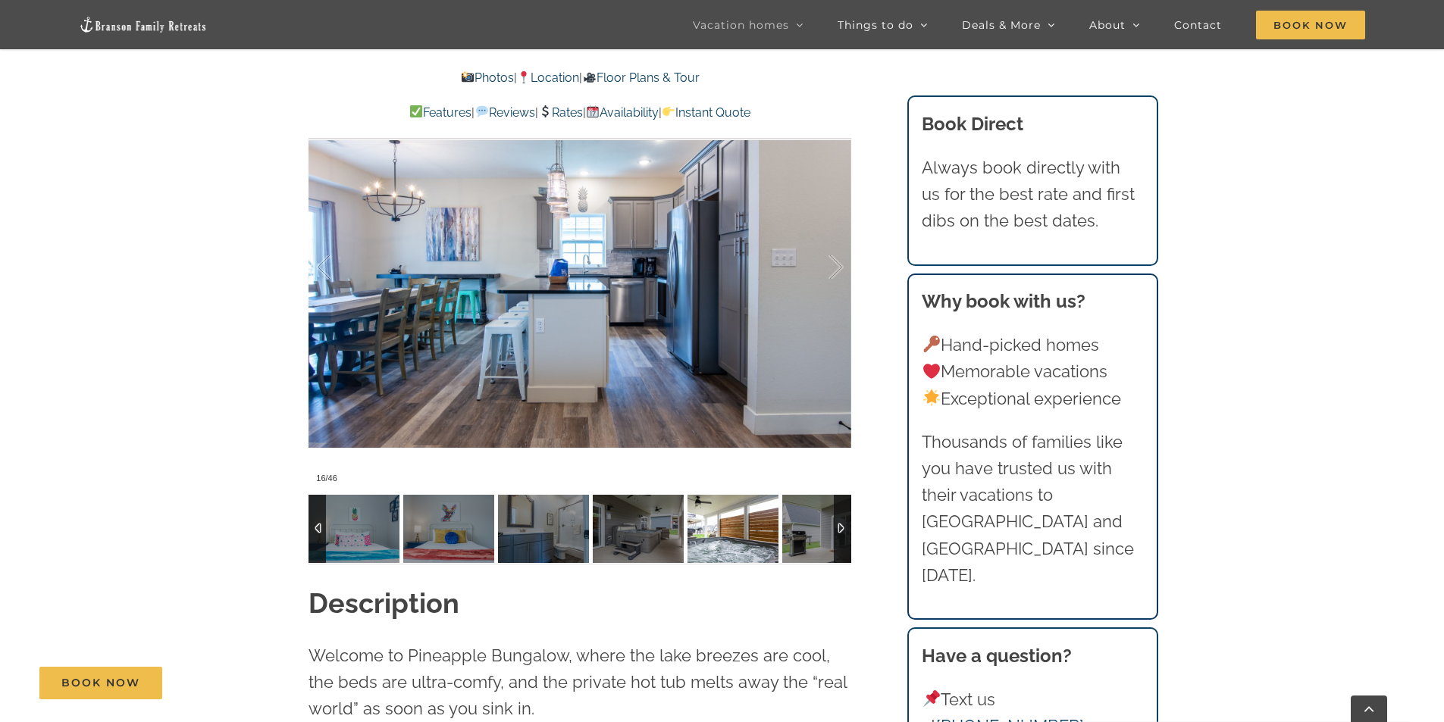
click at [734, 496] on img at bounding box center [732, 529] width 91 height 68
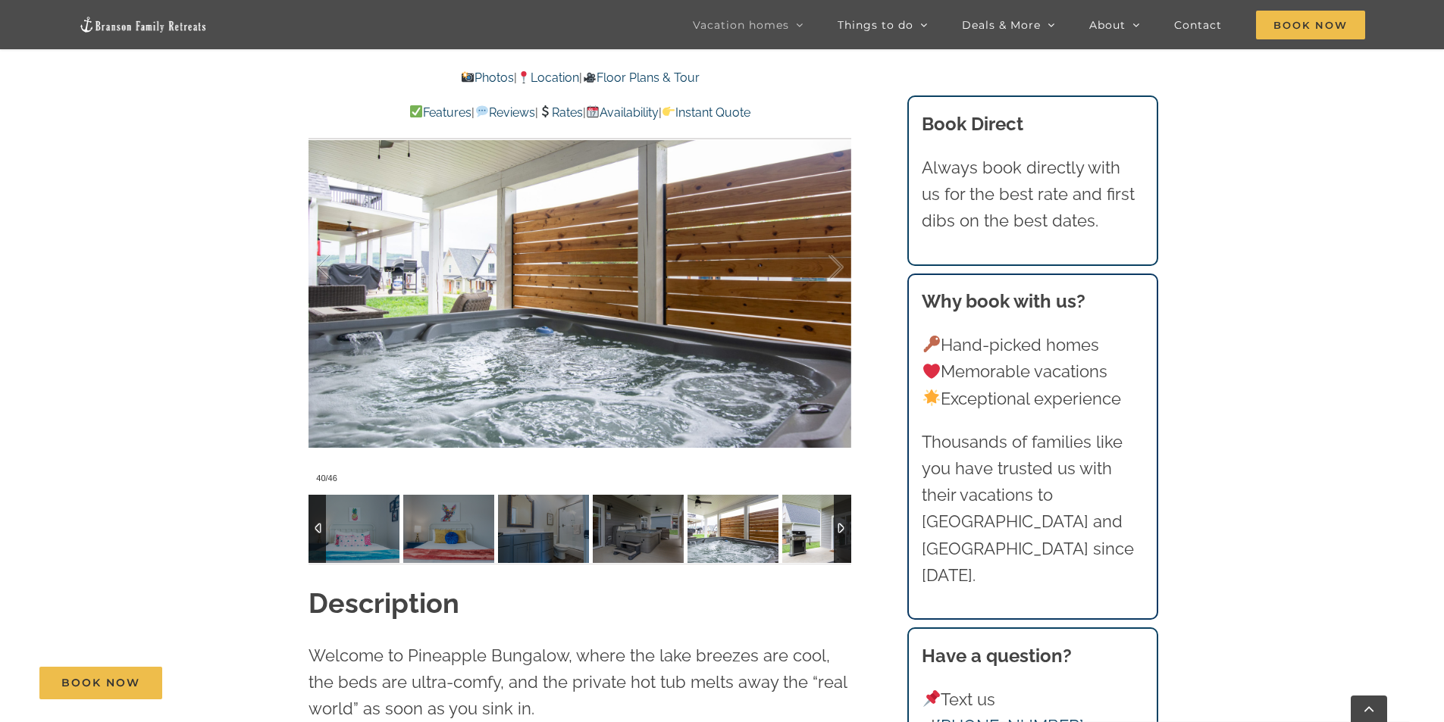
click at [799, 506] on img at bounding box center [827, 529] width 91 height 68
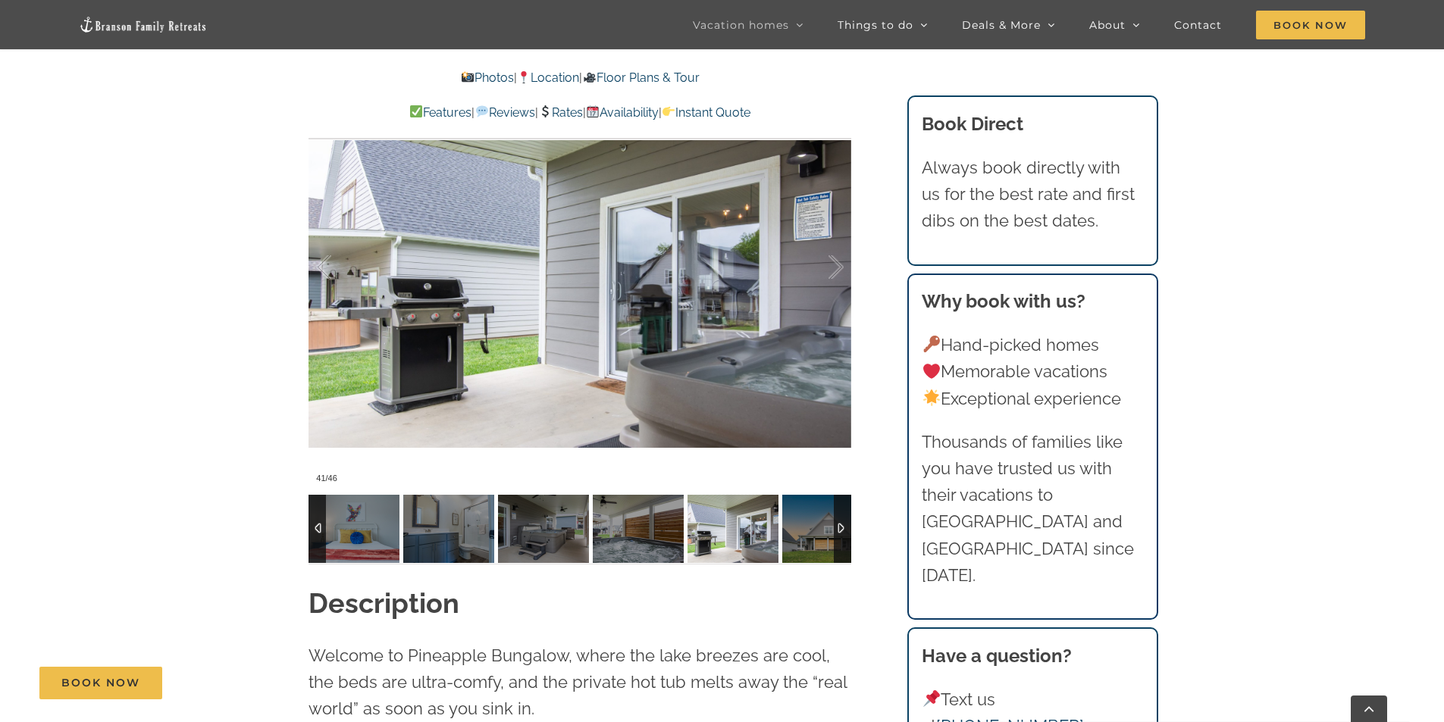
click at [840, 503] on div at bounding box center [842, 529] width 17 height 68
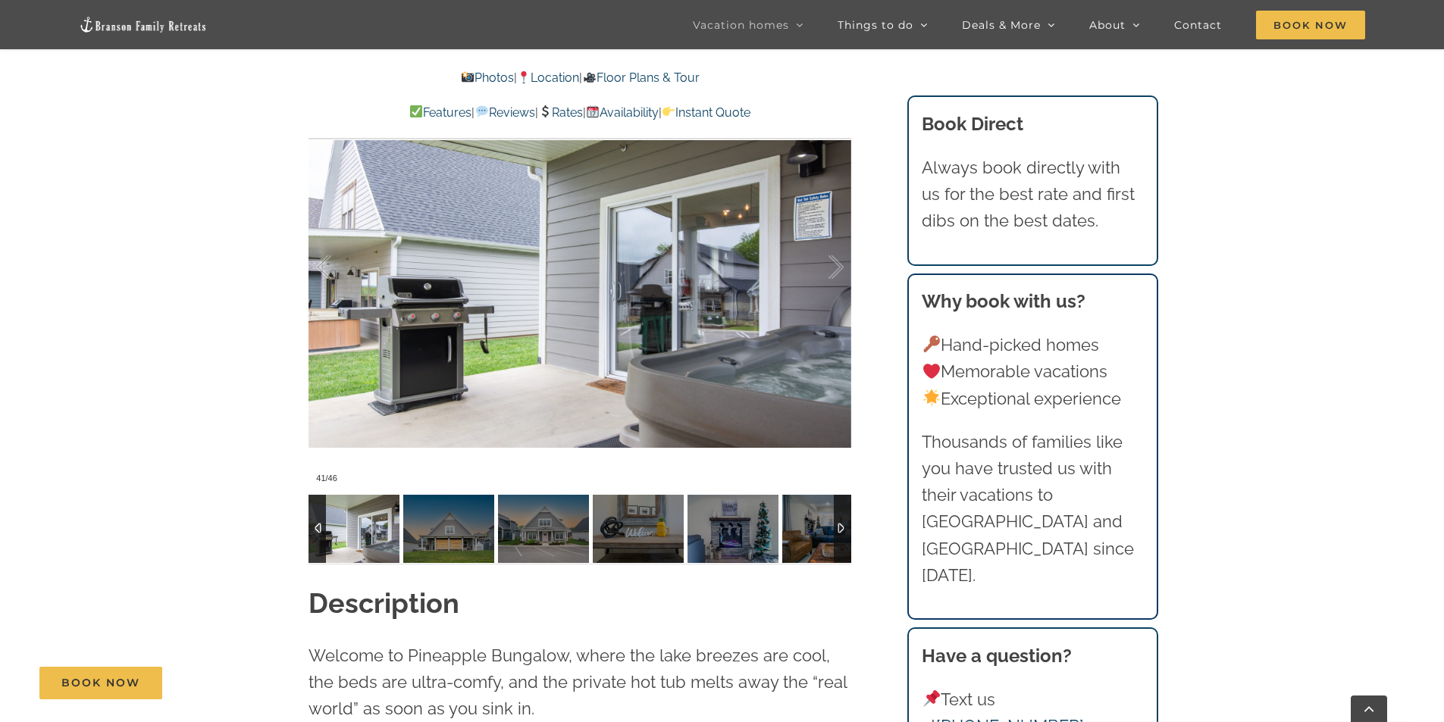
click at [840, 503] on div at bounding box center [842, 529] width 17 height 68
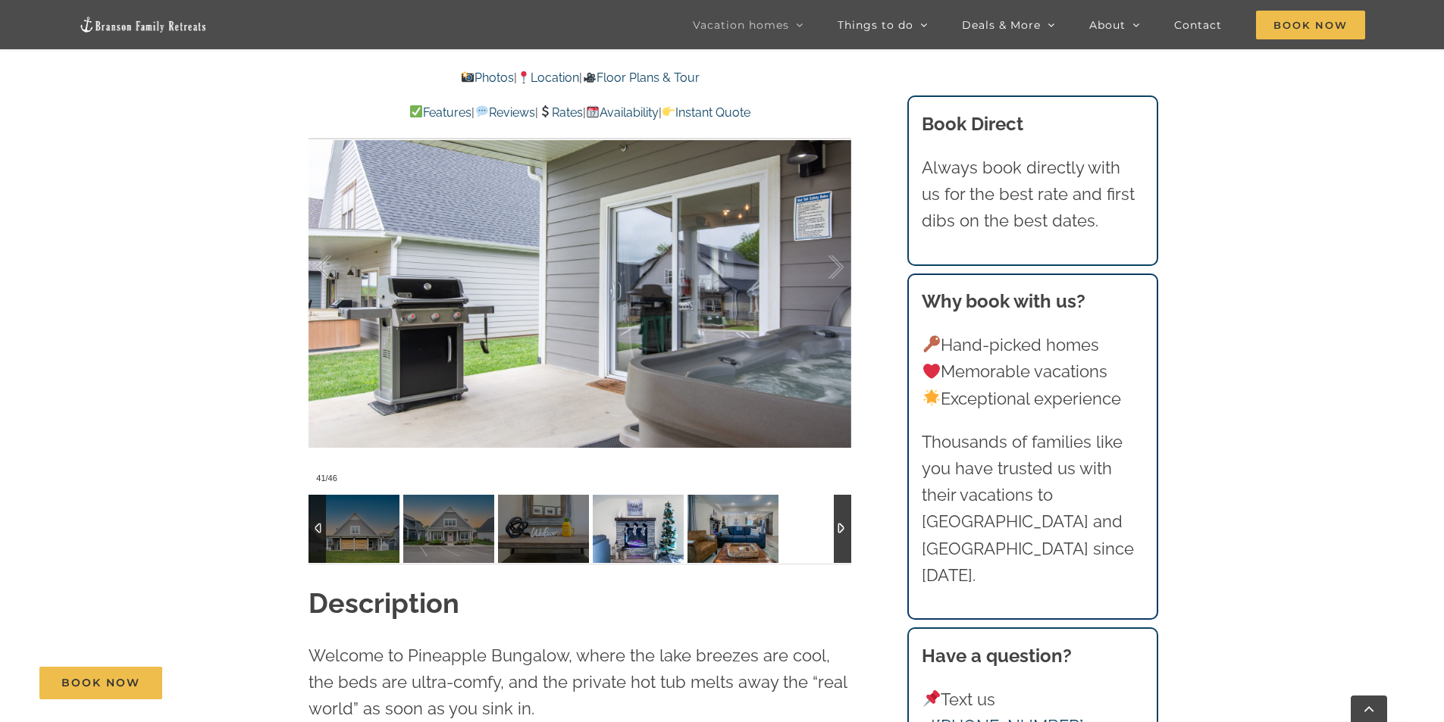
click at [634, 502] on img at bounding box center [638, 529] width 91 height 68
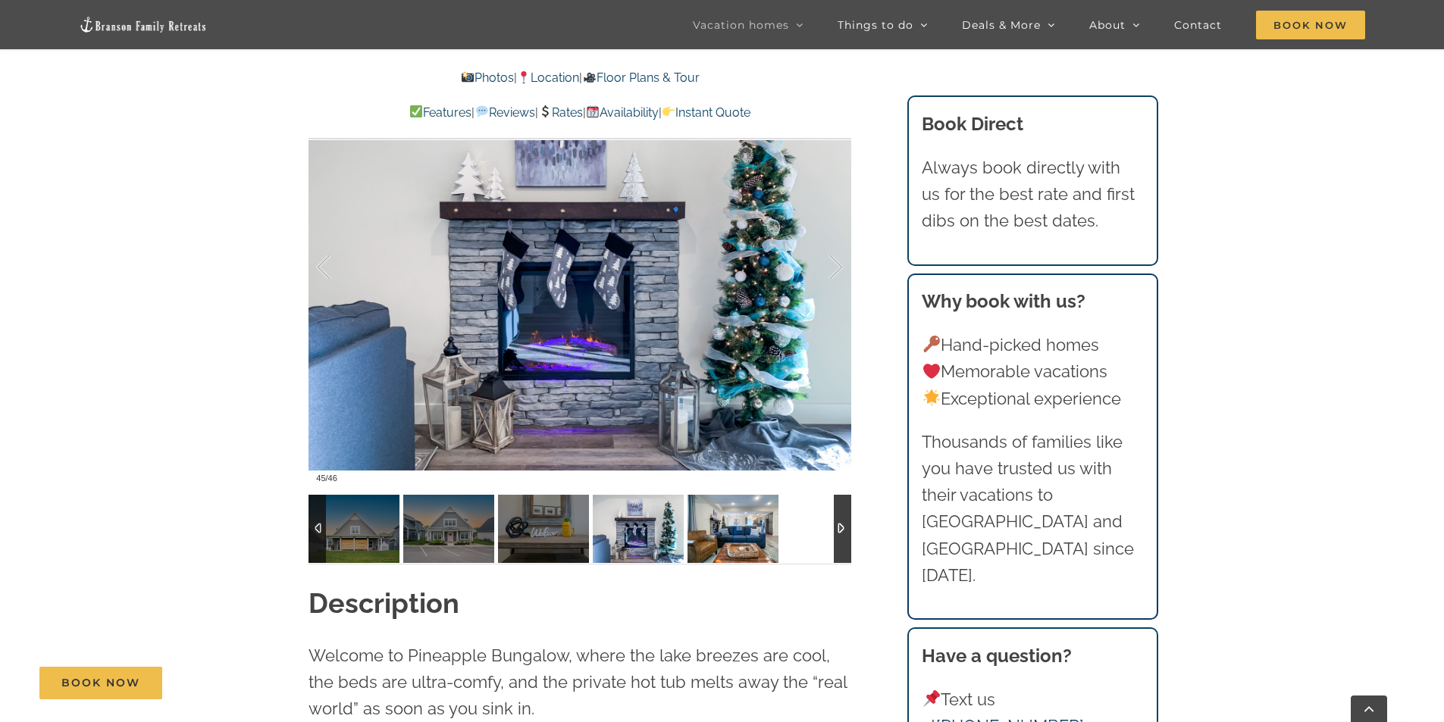
click at [737, 503] on img at bounding box center [732, 529] width 91 height 68
